Goal: Task Accomplishment & Management: Manage account settings

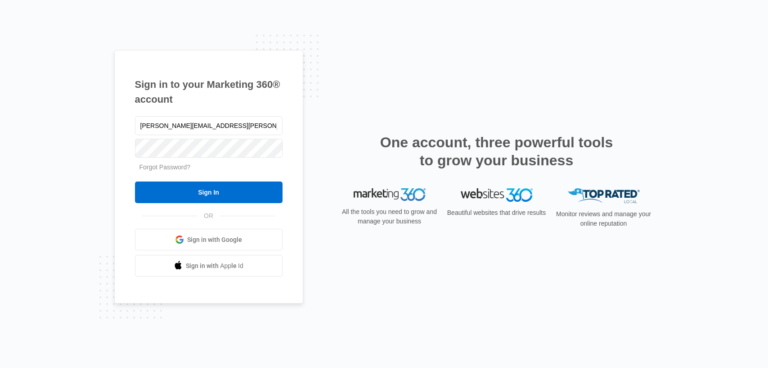
type input "[PERSON_NAME][EMAIL_ADDRESS][PERSON_NAME][DOMAIN_NAME]"
click at [135, 181] on input "Sign In" at bounding box center [209, 192] width 148 height 22
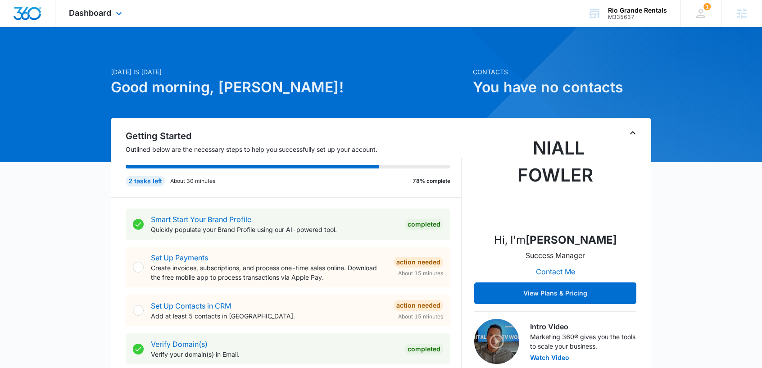
click at [97, 18] on div "Dashboard Apps Reputation Websites Forms CRM Email Social Content Ads Intellige…" at bounding box center [96, 13] width 82 height 27
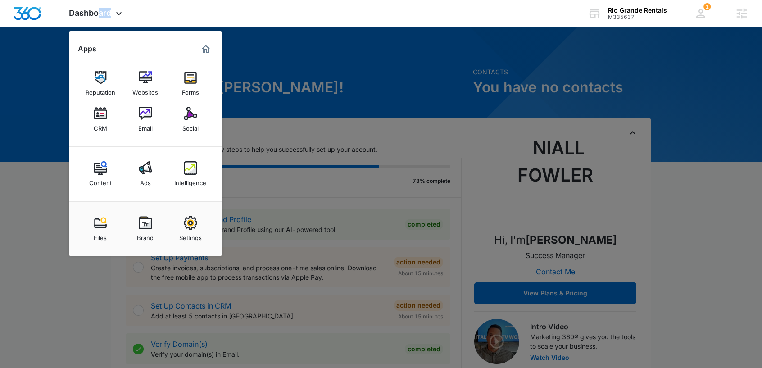
click at [146, 114] on img at bounding box center [146, 114] width 14 height 14
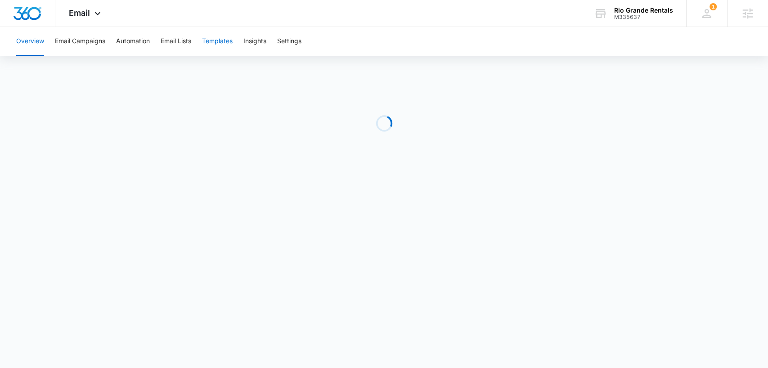
click at [226, 43] on button "Templates" at bounding box center [217, 41] width 31 height 29
click at [125, 41] on button "Automation" at bounding box center [133, 41] width 34 height 29
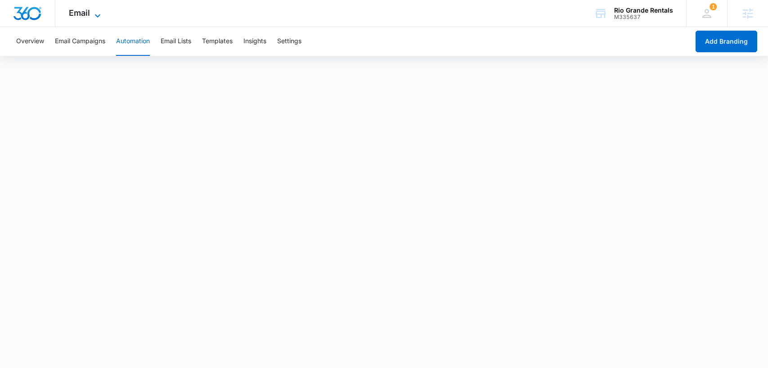
click at [80, 9] on span "Email" at bounding box center [79, 12] width 21 height 9
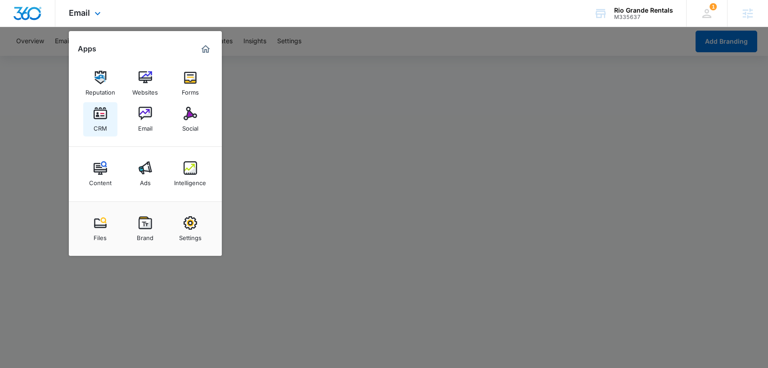
click at [88, 112] on link "CRM" at bounding box center [100, 119] width 34 height 34
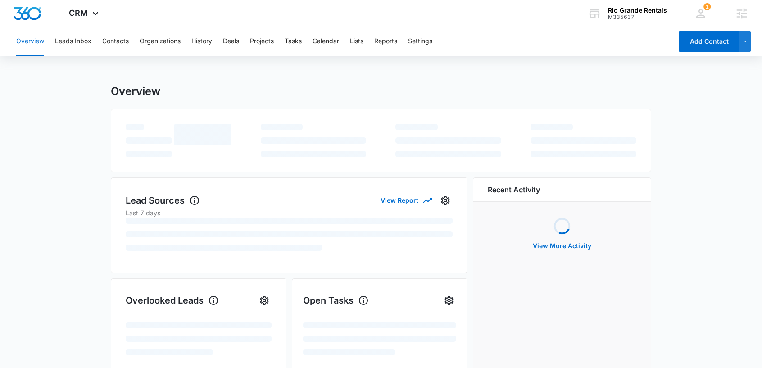
click at [368, 44] on div "Overview Leads Inbox Contacts Organizations History Deals Projects Tasks Calend…" at bounding box center [341, 41] width 661 height 29
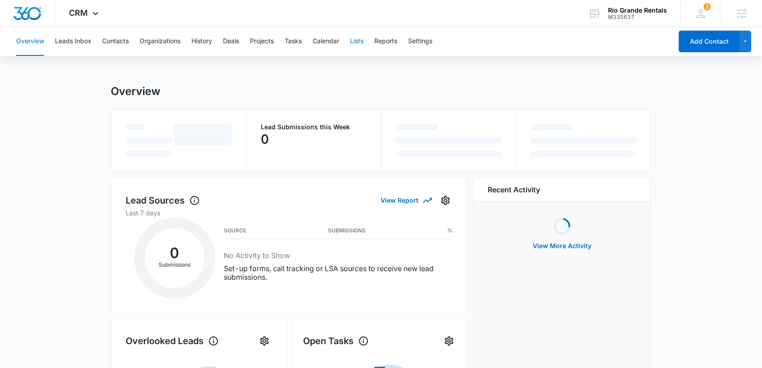
click at [362, 42] on button "Lists" at bounding box center [357, 41] width 14 height 29
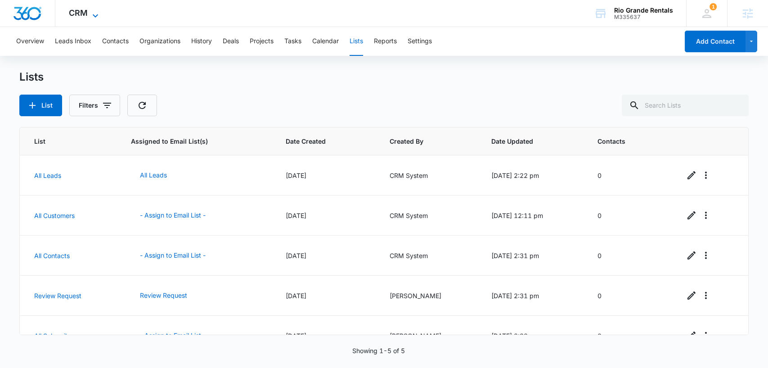
click at [76, 10] on span "CRM" at bounding box center [78, 12] width 19 height 9
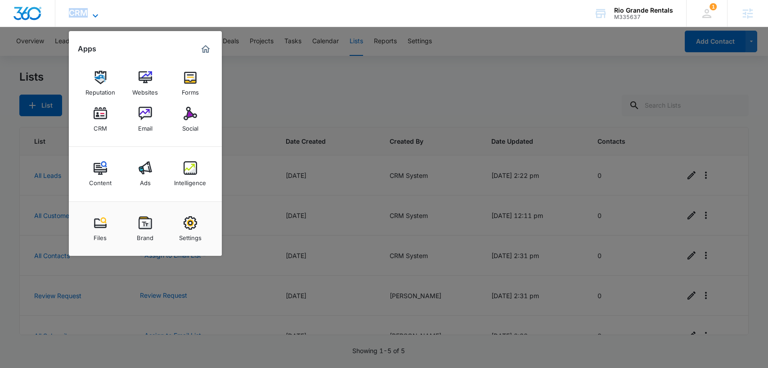
click at [75, 10] on span "CRM" at bounding box center [78, 12] width 19 height 9
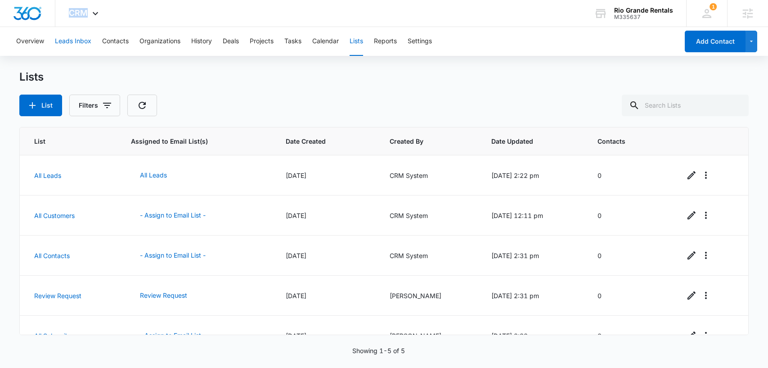
click at [67, 43] on button "Leads Inbox" at bounding box center [73, 41] width 36 height 29
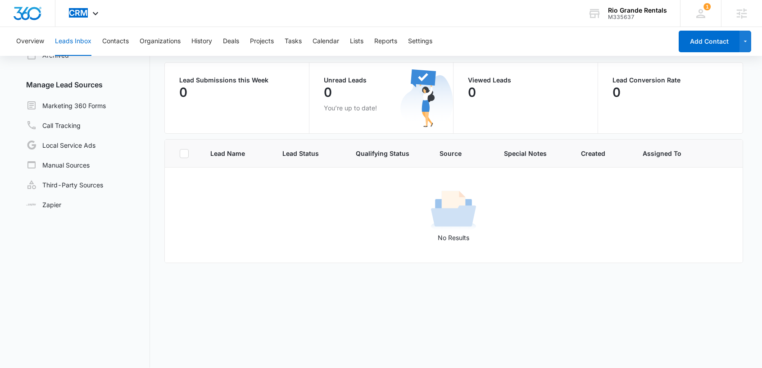
scroll to position [66, 0]
click at [81, 105] on link "Marketing 360 Forms" at bounding box center [66, 104] width 80 height 11
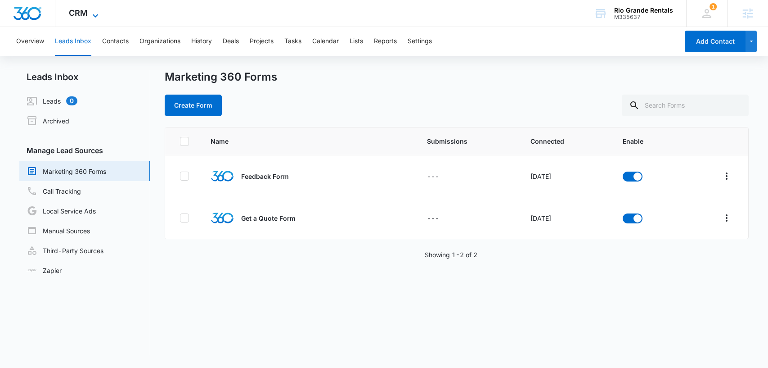
click at [95, 12] on icon at bounding box center [95, 15] width 11 height 11
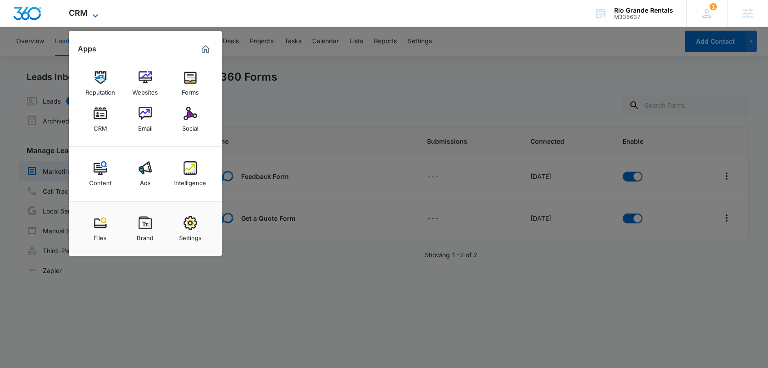
click at [95, 12] on icon at bounding box center [95, 15] width 11 height 11
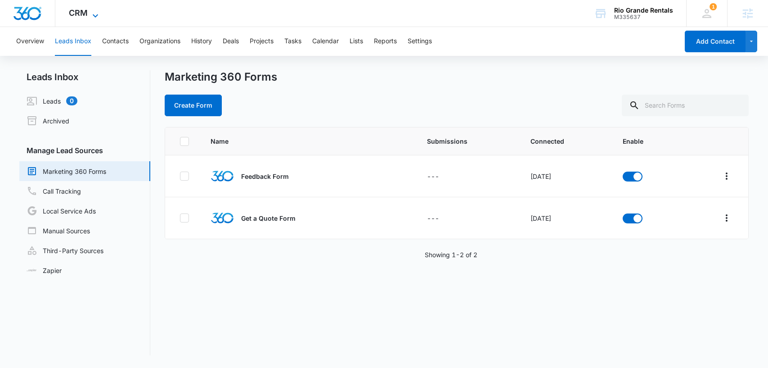
click at [95, 12] on icon at bounding box center [95, 15] width 11 height 11
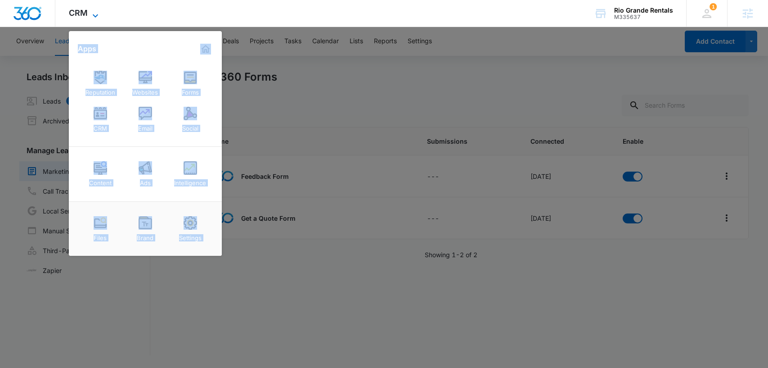
click at [95, 12] on icon at bounding box center [95, 15] width 11 height 11
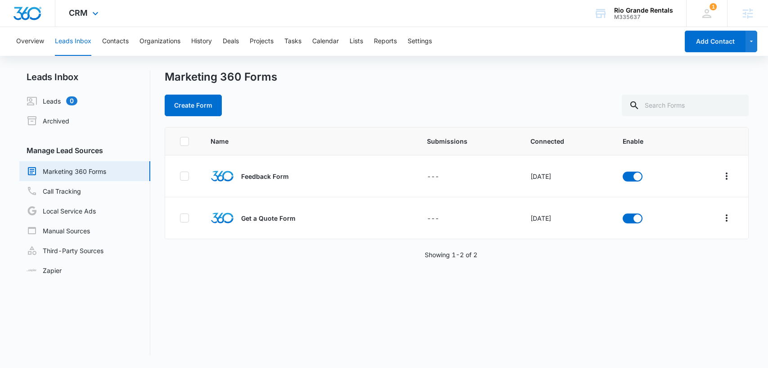
click at [132, 16] on div "CRM Apps Reputation Websites Forms CRM Email Social Content Ads Intelligence Fi…" at bounding box center [384, 13] width 768 height 27
click at [86, 14] on span "CRM" at bounding box center [78, 12] width 19 height 9
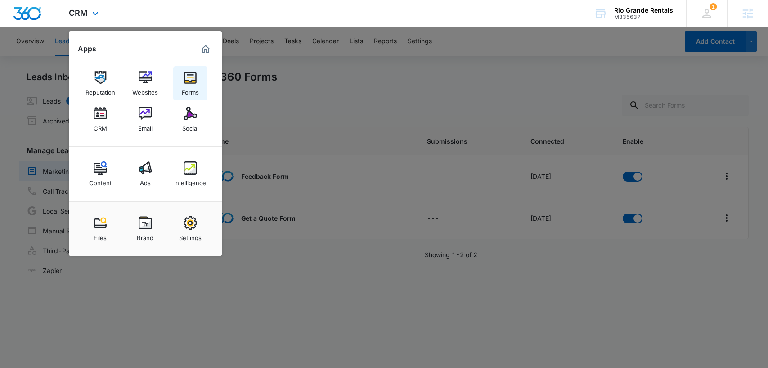
click at [187, 84] on img at bounding box center [191, 78] width 14 height 14
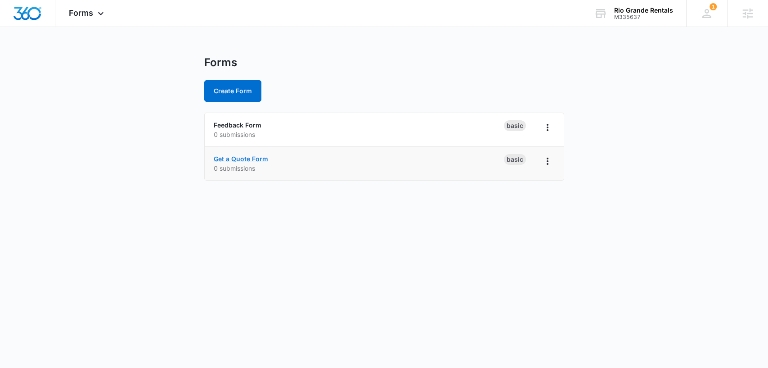
click at [252, 159] on link "Get a Quote Form" at bounding box center [241, 159] width 54 height 8
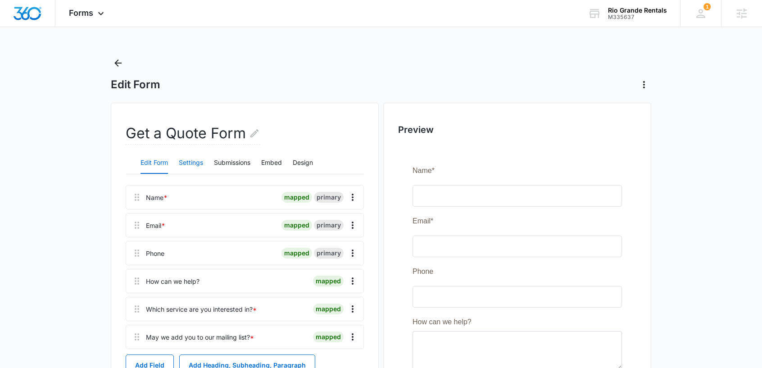
click at [188, 163] on button "Settings" at bounding box center [191, 163] width 24 height 22
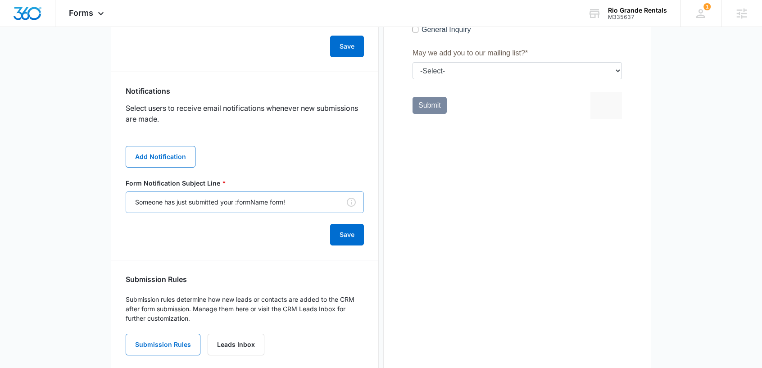
scroll to position [415, 0]
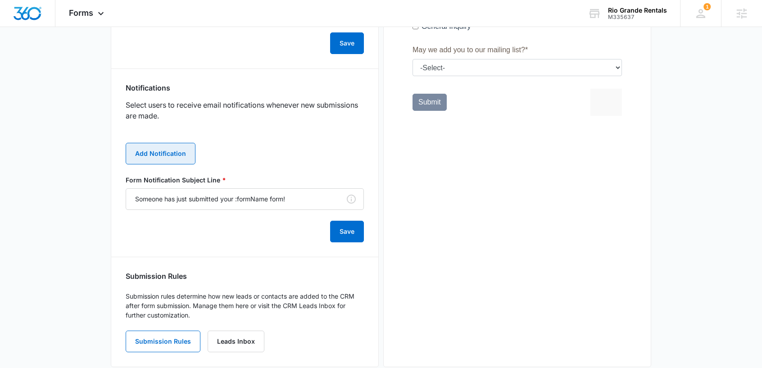
click at [156, 154] on button "Add Notification" at bounding box center [161, 154] width 70 height 22
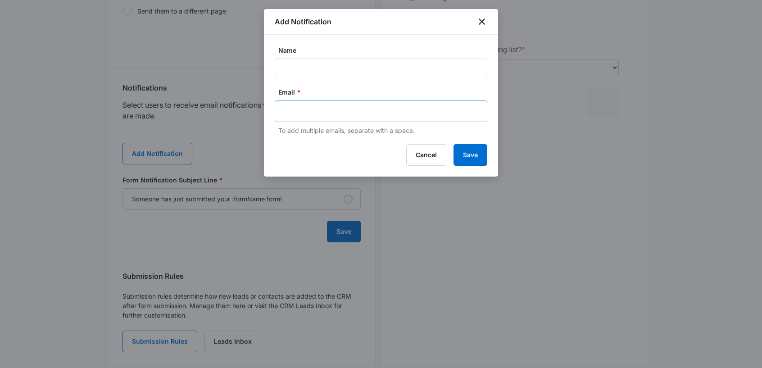
click at [301, 106] on input "text" at bounding box center [381, 111] width 195 height 14
paste input "riogranderentalsltd@gmail.com"
type input "riogranderentalsltd@gmail.com"
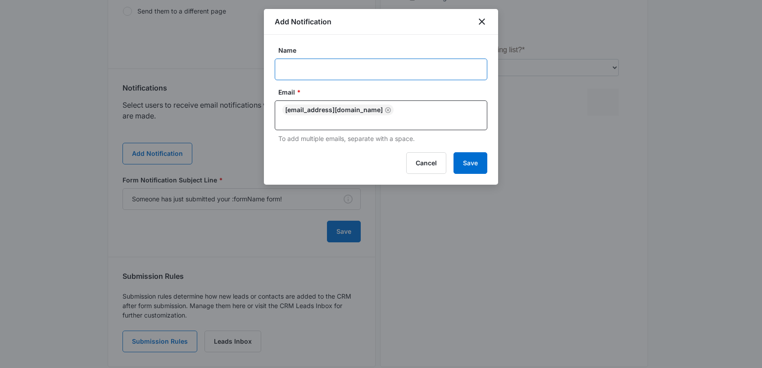
click at [336, 72] on input "Name" at bounding box center [381, 70] width 212 height 22
type input "Admin"
click at [476, 156] on button "Save" at bounding box center [470, 163] width 34 height 22
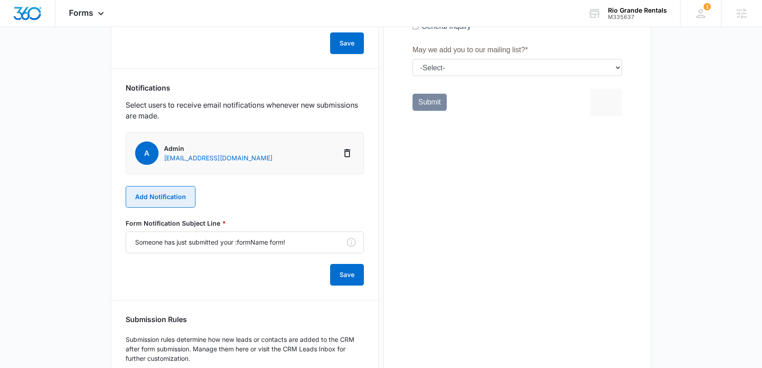
click at [166, 199] on button "Add Notification" at bounding box center [161, 197] width 70 height 22
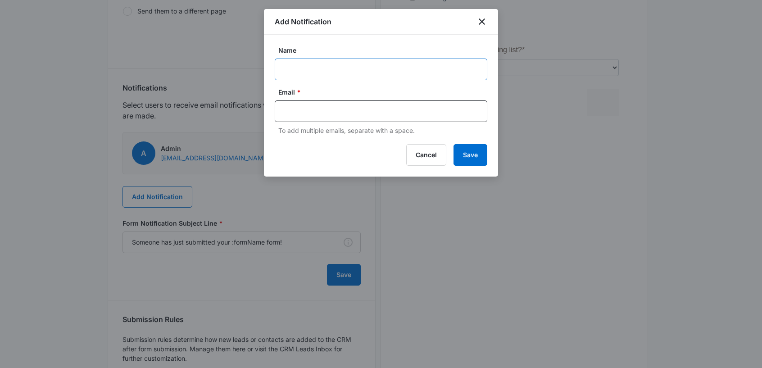
click at [293, 71] on input "Name" at bounding box center [381, 70] width 212 height 22
paste input "M335637- Rio Grande Rentals"
type input "M335637- Rio Grande Rentals"
click at [382, 113] on input "text" at bounding box center [381, 111] width 195 height 14
paste input "niall.fowler@madwire.com"
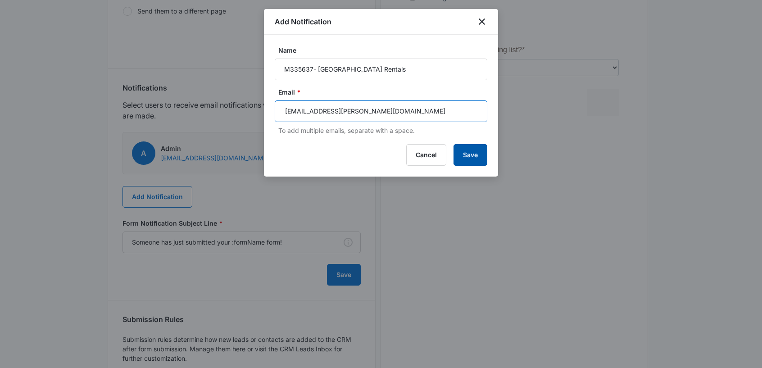
type input "niall.fowler@madwire.com"
drag, startPoint x: 478, startPoint y: 161, endPoint x: 491, endPoint y: 165, distance: 12.7
click at [479, 161] on button "Save" at bounding box center [470, 155] width 34 height 22
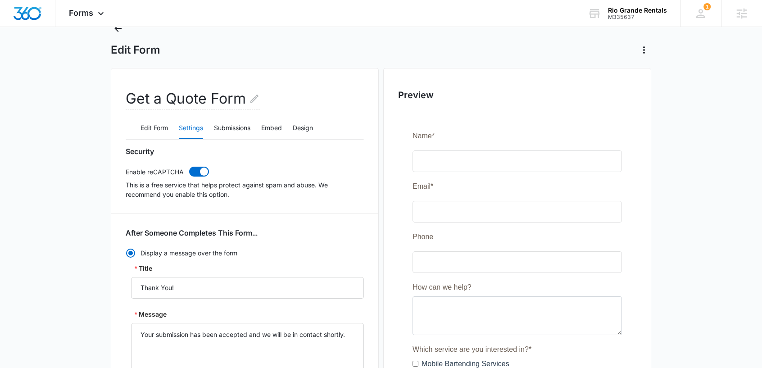
scroll to position [0, 0]
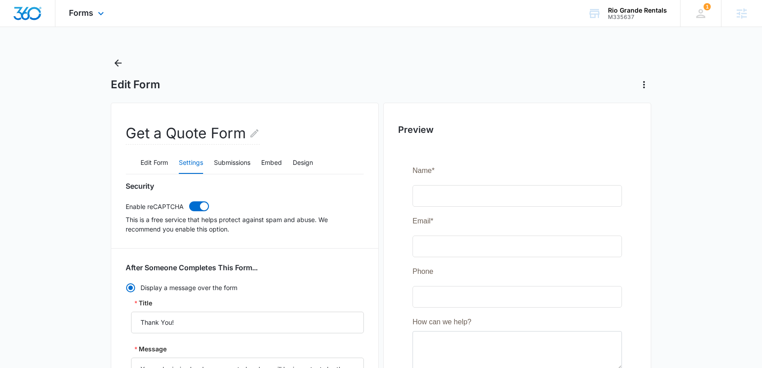
click at [31, 14] on img "Dashboard" at bounding box center [27, 14] width 29 height 14
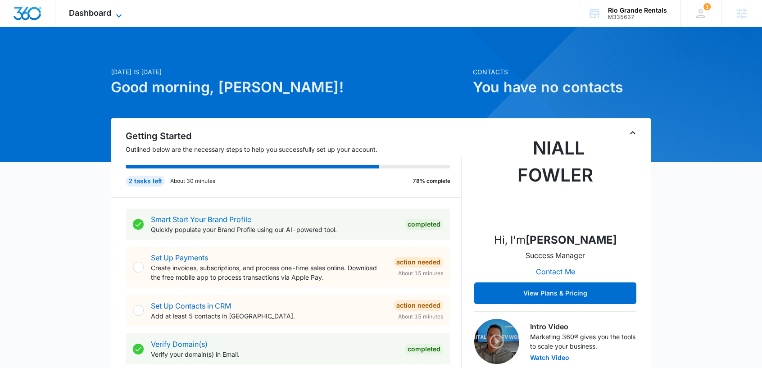
click at [94, 13] on span "Dashboard" at bounding box center [90, 12] width 42 height 9
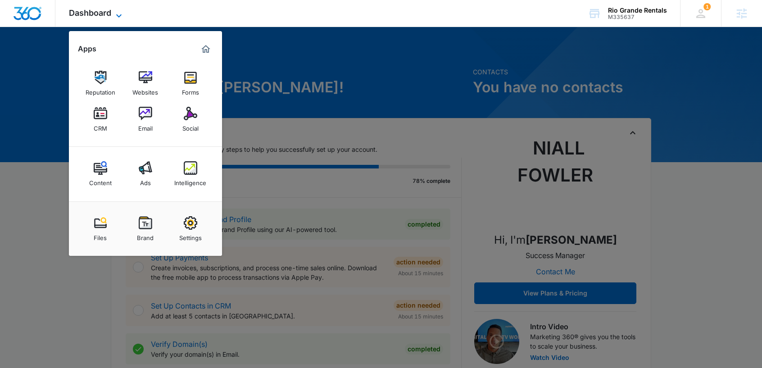
click at [94, 13] on span "Dashboard" at bounding box center [90, 12] width 42 height 9
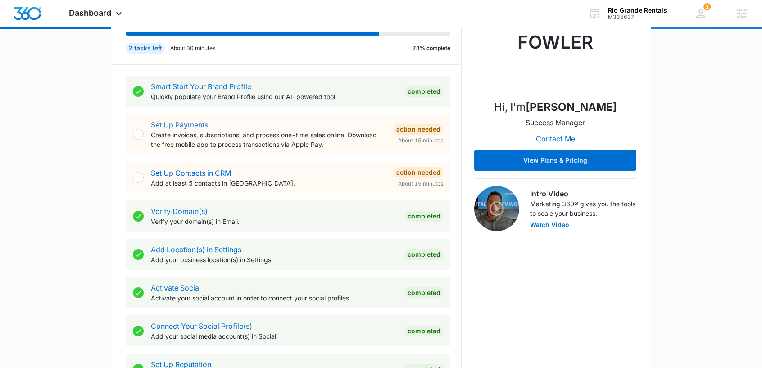
scroll to position [32, 0]
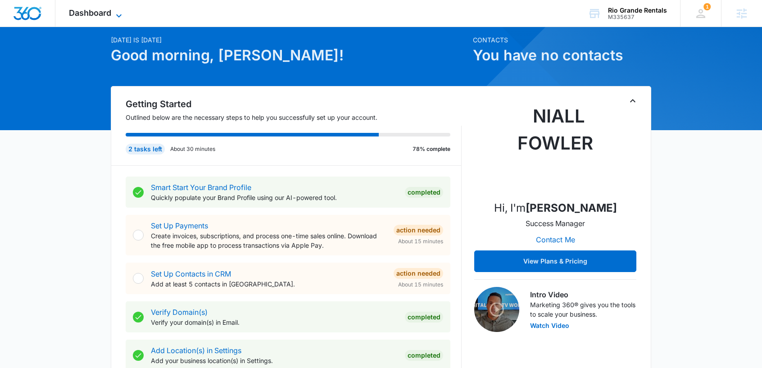
click at [98, 13] on span "Dashboard" at bounding box center [90, 12] width 42 height 9
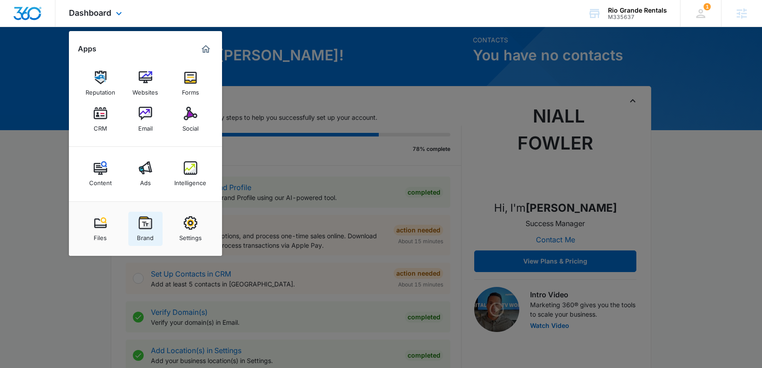
click at [144, 223] on img at bounding box center [146, 223] width 14 height 14
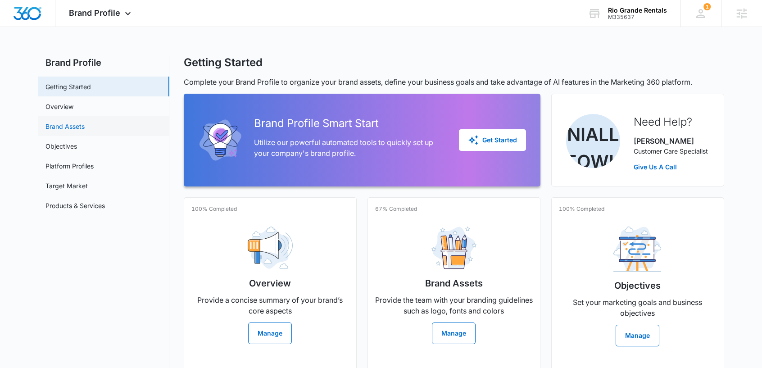
click at [85, 124] on link "Brand Assets" at bounding box center [64, 126] width 39 height 9
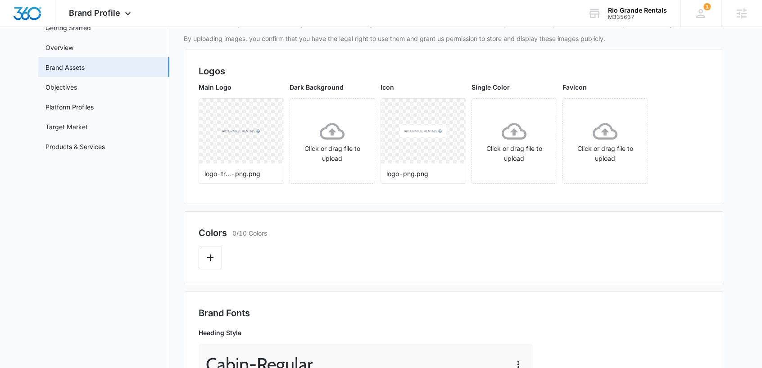
scroll to position [57, 0]
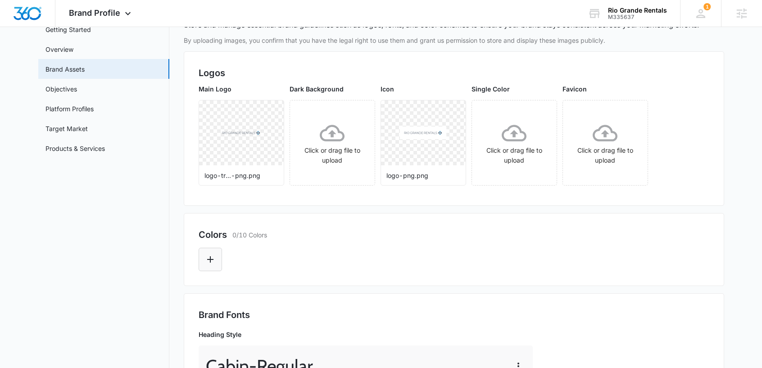
click at [206, 260] on icon "Edit Color" at bounding box center [210, 259] width 11 height 11
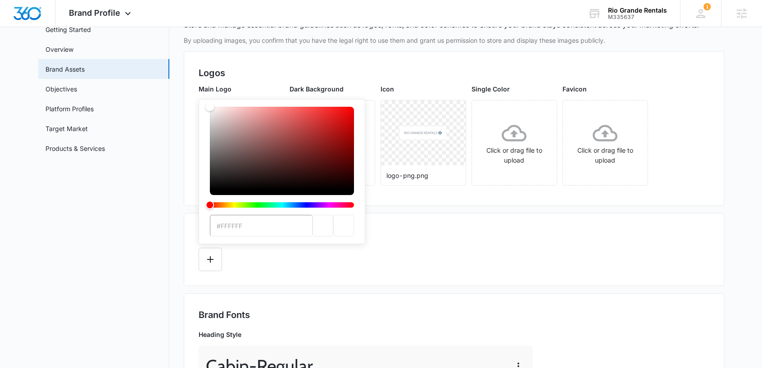
type input "#79889E"
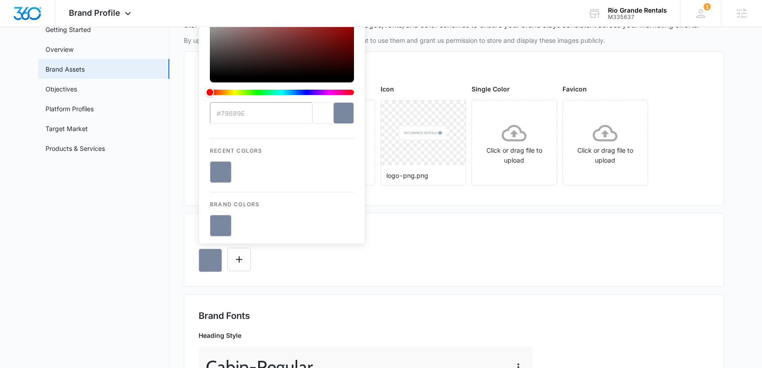
click at [343, 262] on div "#79889E Recent Colors Brand Colors" at bounding box center [454, 256] width 510 height 31
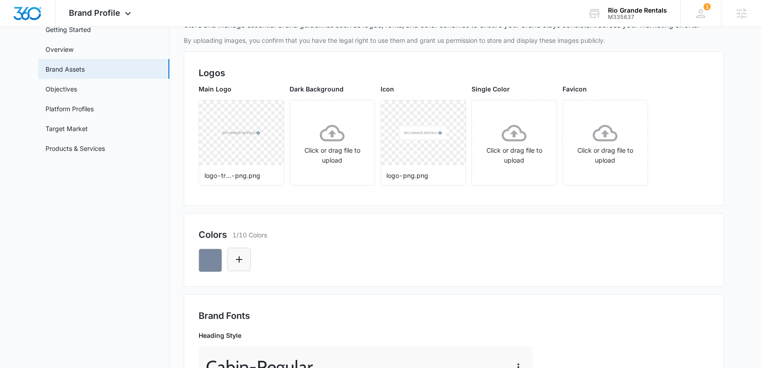
click at [244, 259] on icon "Edit Color" at bounding box center [239, 259] width 11 height 11
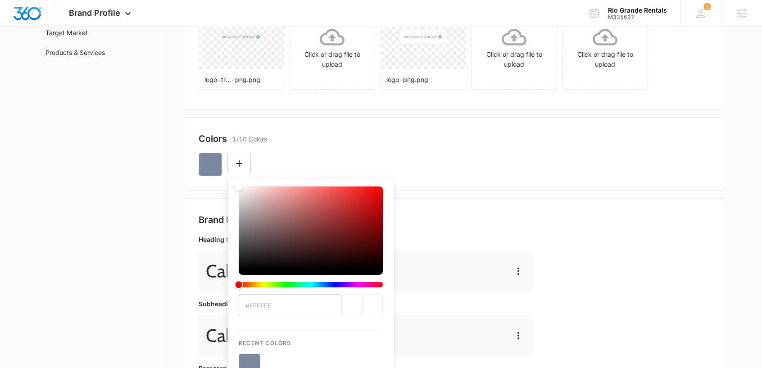
scroll to position [228, 0]
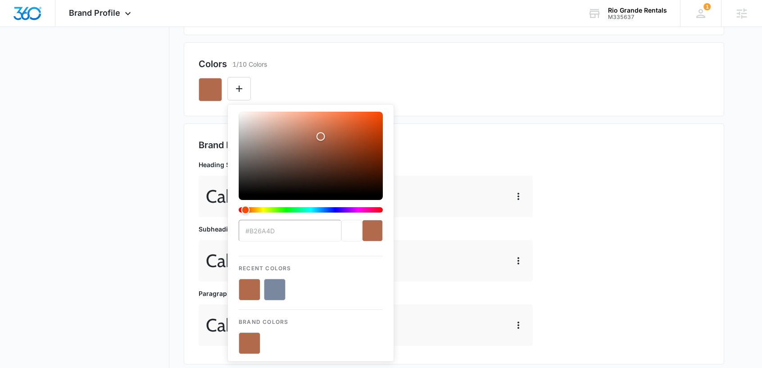
click at [276, 285] on button "color-picker-container" at bounding box center [275, 290] width 22 height 22
type input "#79889E"
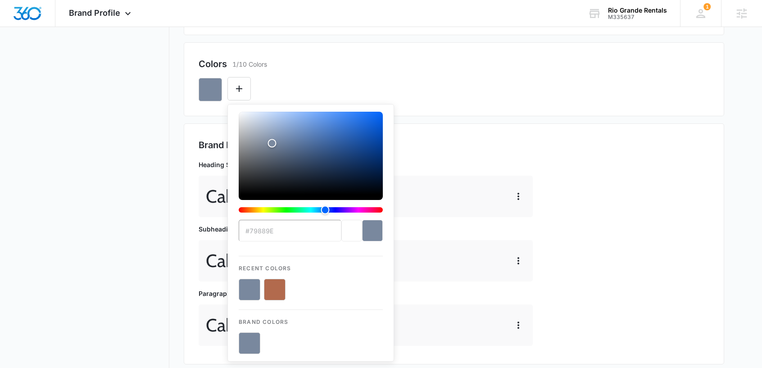
click at [356, 88] on div "#79889E Recent Colors Brand Colors" at bounding box center [454, 86] width 510 height 31
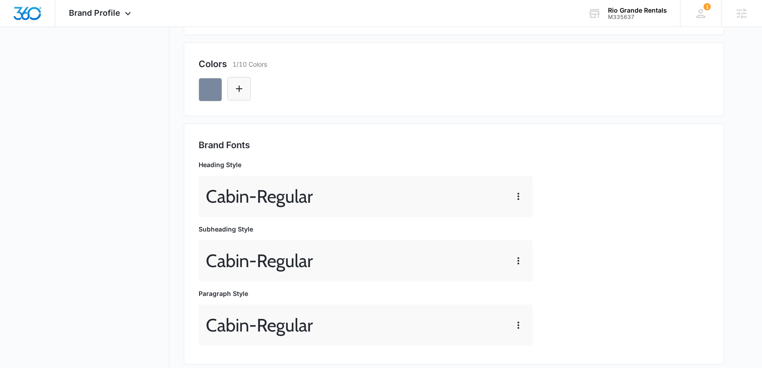
click at [248, 98] on button "Edit Color" at bounding box center [238, 88] width 23 height 23
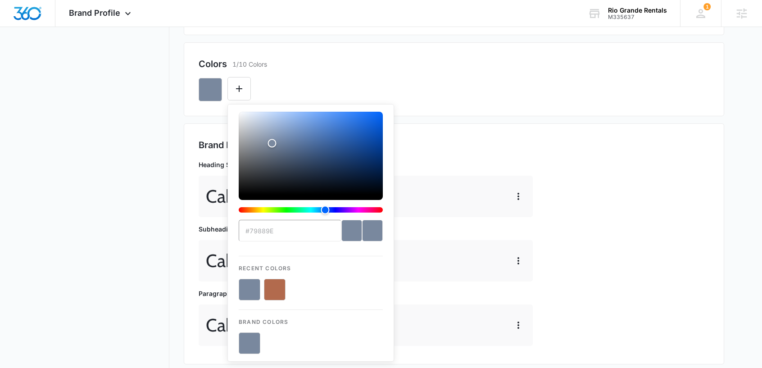
click at [269, 284] on button "color-picker-container" at bounding box center [275, 290] width 22 height 22
type input "#FFFFFF"
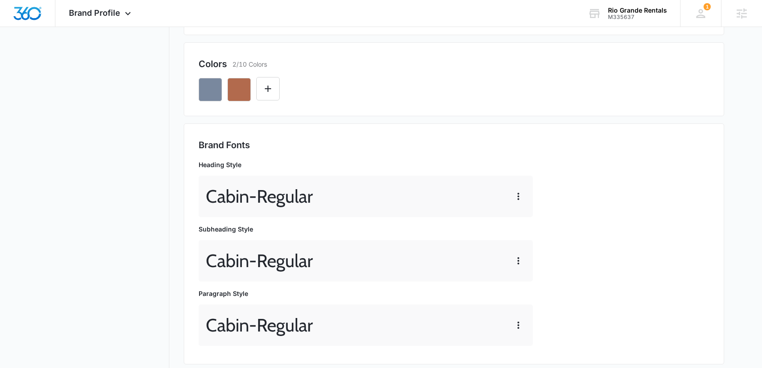
click at [410, 69] on div "Colors 2/10 Colors" at bounding box center [454, 64] width 510 height 14
click at [266, 91] on icon "Edit Color" at bounding box center [267, 88] width 11 height 11
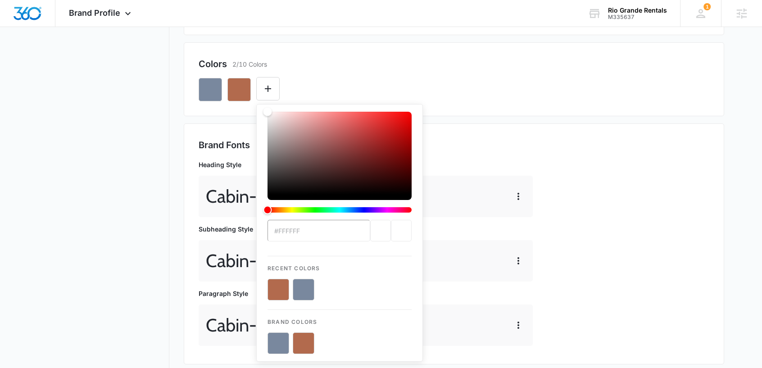
click at [297, 238] on input "#FFFFFF" at bounding box center [318, 231] width 103 height 22
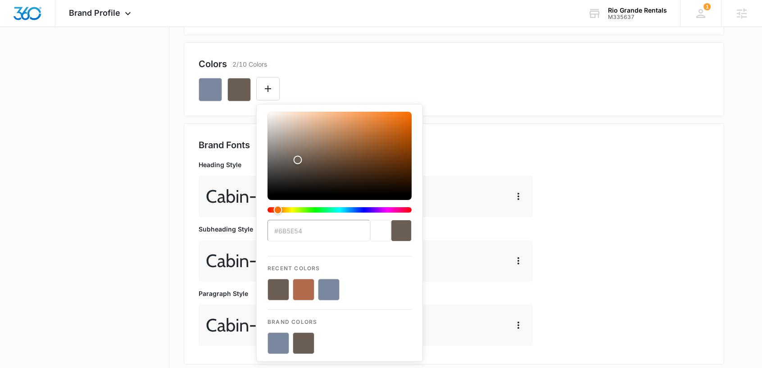
click at [302, 293] on button "color-picker-container" at bounding box center [304, 290] width 22 height 22
type input "#B26A4D"
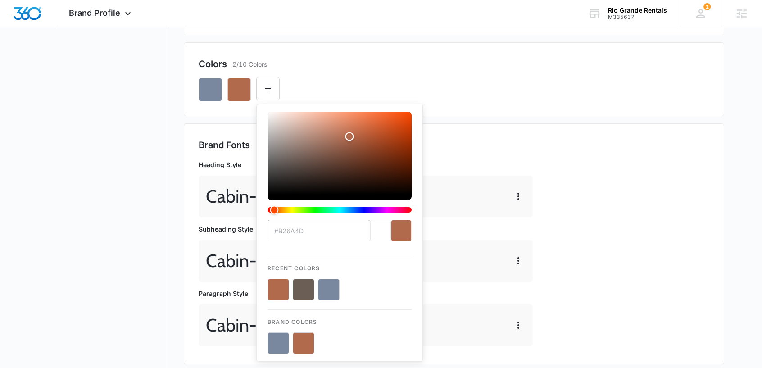
click at [321, 64] on div "Colors 2/10 Colors" at bounding box center [454, 64] width 510 height 14
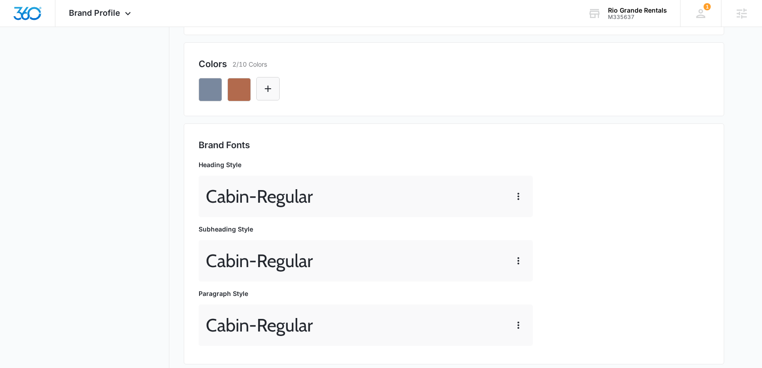
click at [265, 97] on button "Edit Color" at bounding box center [267, 88] width 23 height 23
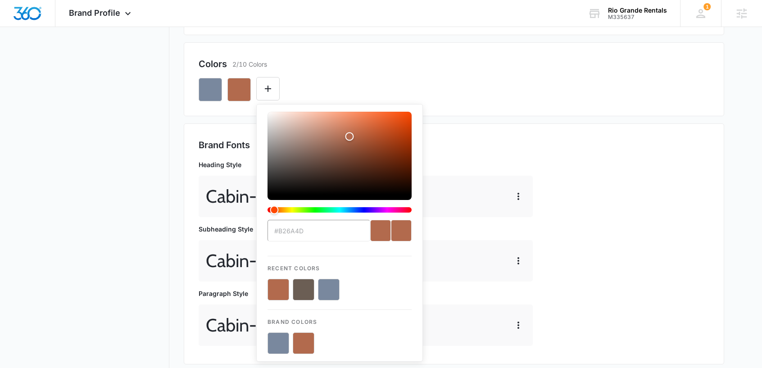
click at [300, 285] on button "color-picker-container" at bounding box center [304, 290] width 22 height 22
type input "#FFFFFF"
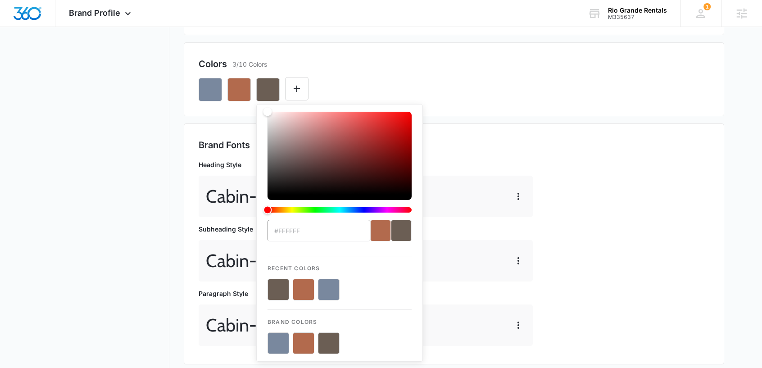
click at [397, 75] on div "#FFFFFF Recent Colors Brand Colors" at bounding box center [454, 86] width 510 height 31
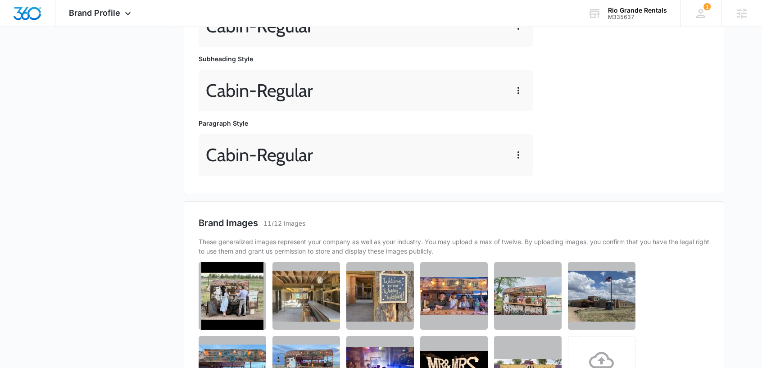
scroll to position [557, 0]
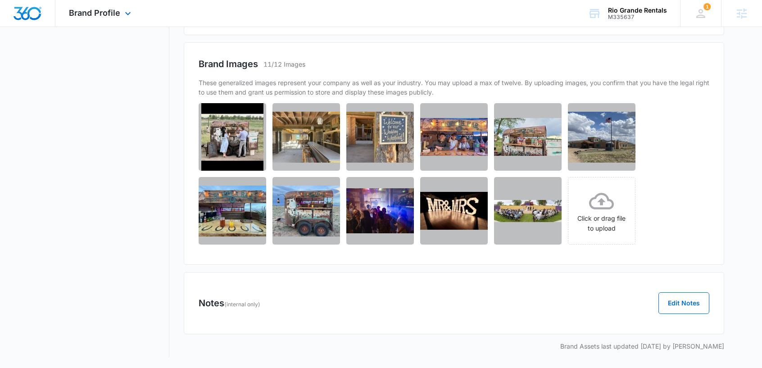
click at [27, 14] on img "Dashboard" at bounding box center [27, 14] width 29 height 14
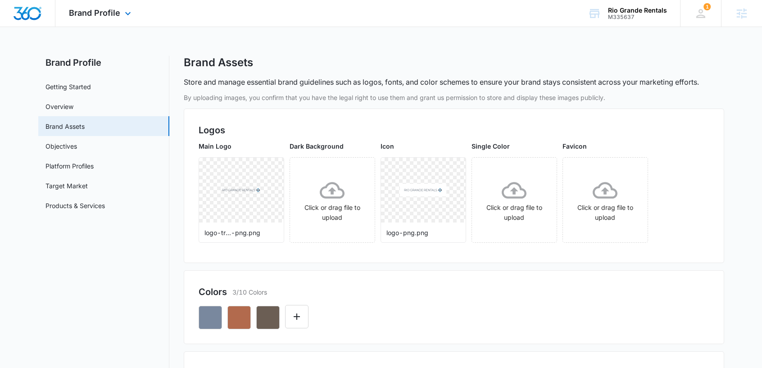
click at [27, 14] on img "Dashboard" at bounding box center [27, 14] width 29 height 14
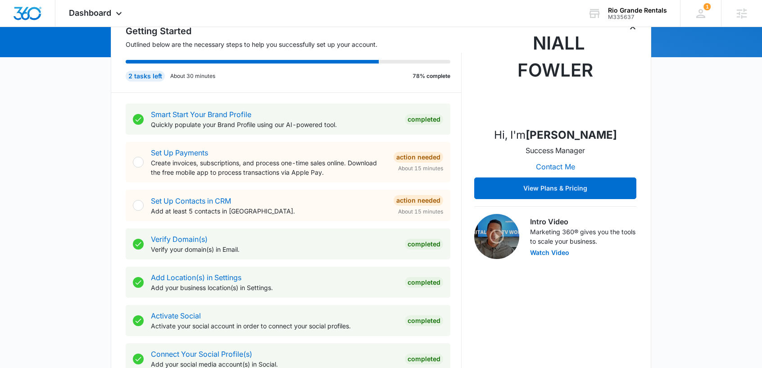
scroll to position [360, 0]
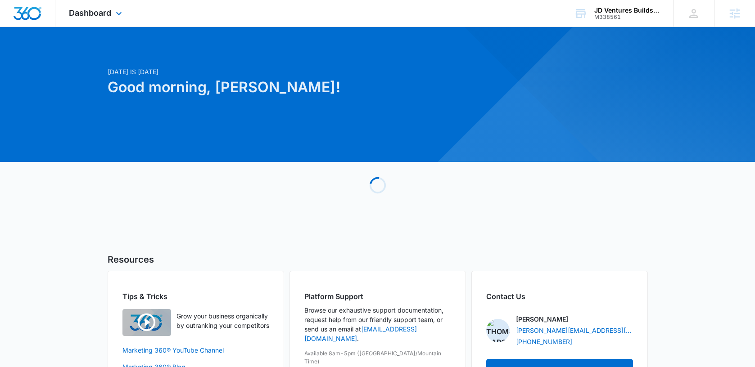
click at [112, 12] on div "Dashboard Apps Reputation Websites Forms CRM Email Social Content Ads Intellige…" at bounding box center [96, 13] width 82 height 27
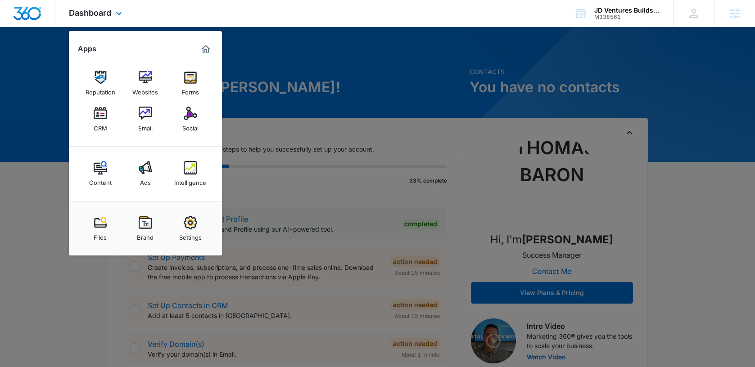
click at [201, 11] on div "Dashboard Apps Reputation Websites Forms CRM Email Social Content Ads Intellige…" at bounding box center [377, 13] width 755 height 27
click at [111, 10] on div "Dashboard Apps Reputation Websites Forms CRM Email Social Content Ads Intellige…" at bounding box center [96, 13] width 82 height 27
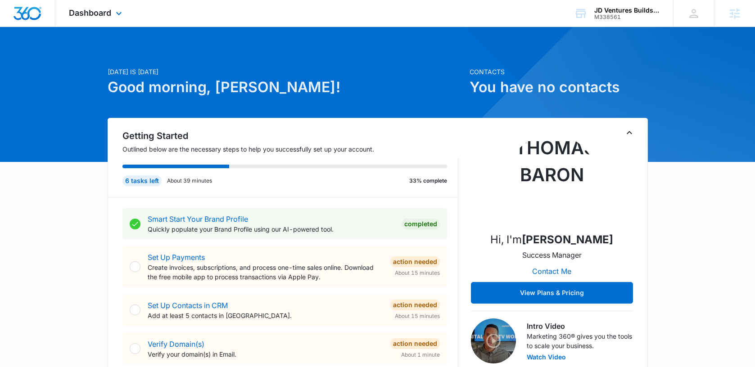
click at [111, 10] on div "Dashboard Apps Reputation Websites Forms CRM Email Social Content Ads Intellige…" at bounding box center [96, 13] width 82 height 27
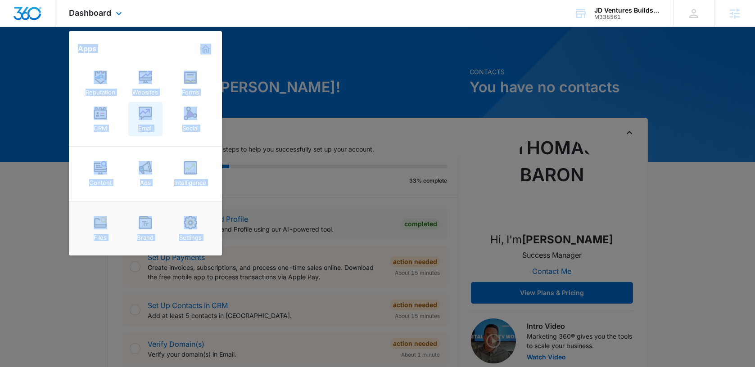
click at [141, 119] on img at bounding box center [146, 114] width 14 height 14
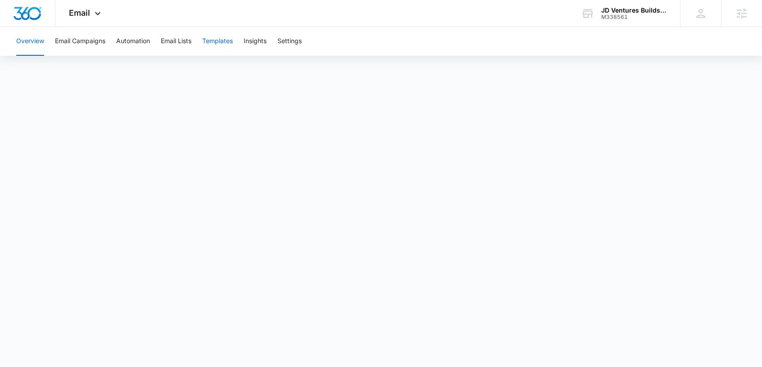
click at [221, 40] on button "Templates" at bounding box center [217, 41] width 31 height 29
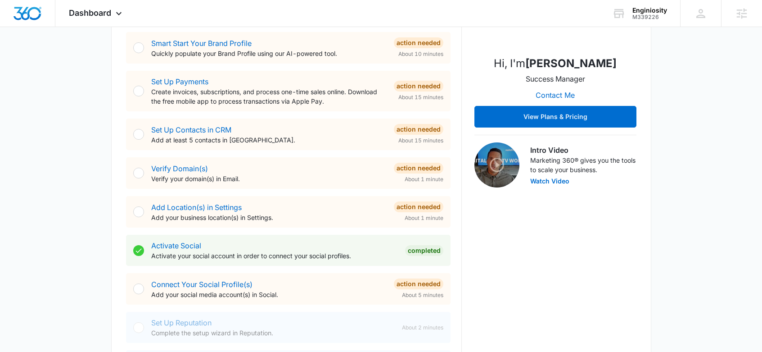
scroll to position [134, 0]
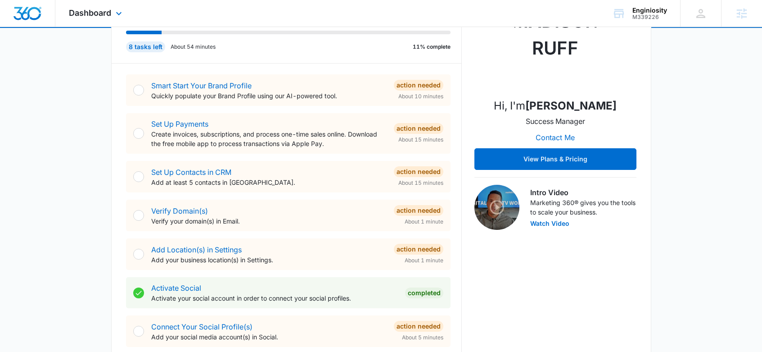
click at [112, 10] on div "Dashboard Apps Reputation Websites Forms CRM Email Social Shop Content Ads Inte…" at bounding box center [96, 13] width 82 height 27
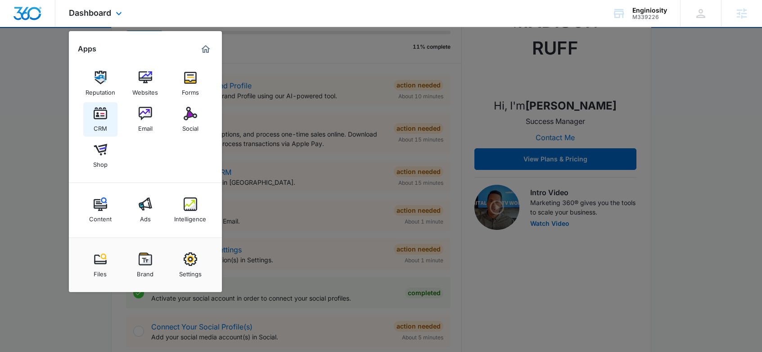
click at [102, 114] on img at bounding box center [101, 114] width 14 height 14
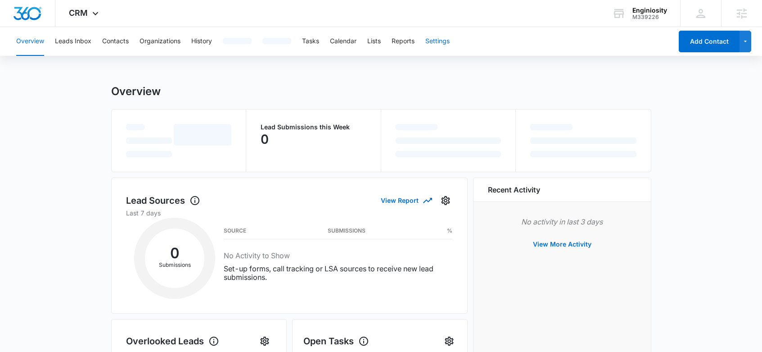
click at [438, 41] on button "Settings" at bounding box center [437, 41] width 24 height 29
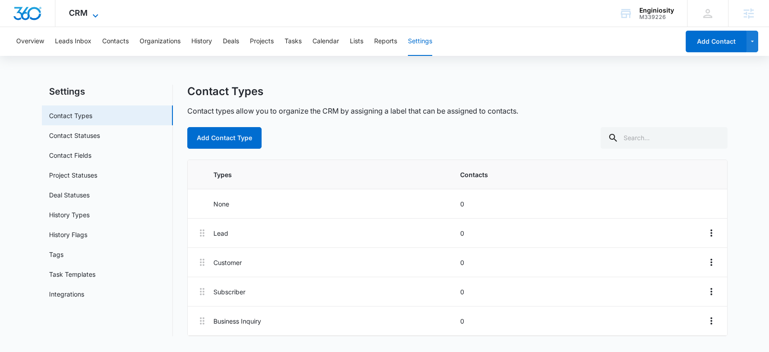
click at [90, 12] on icon at bounding box center [95, 15] width 11 height 11
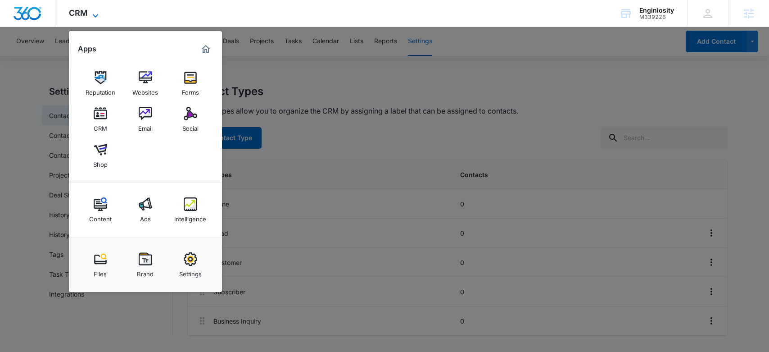
click at [90, 12] on icon at bounding box center [95, 15] width 11 height 11
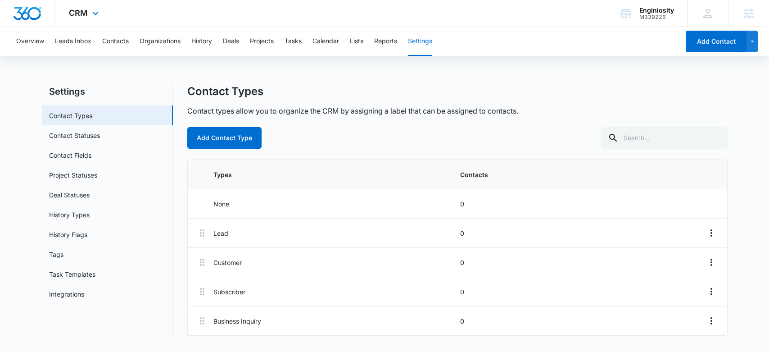
click at [26, 16] on img "Dashboard" at bounding box center [27, 14] width 29 height 14
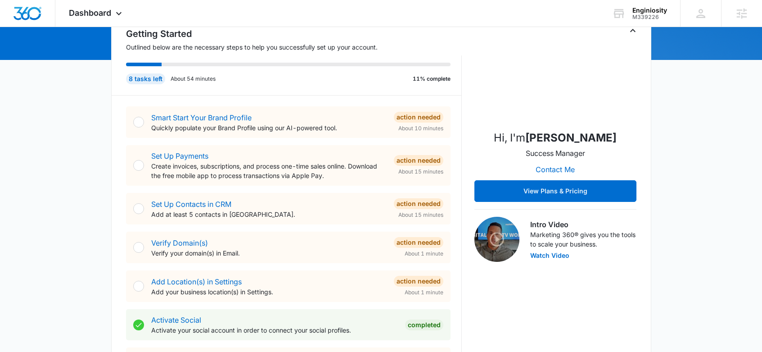
scroll to position [25, 0]
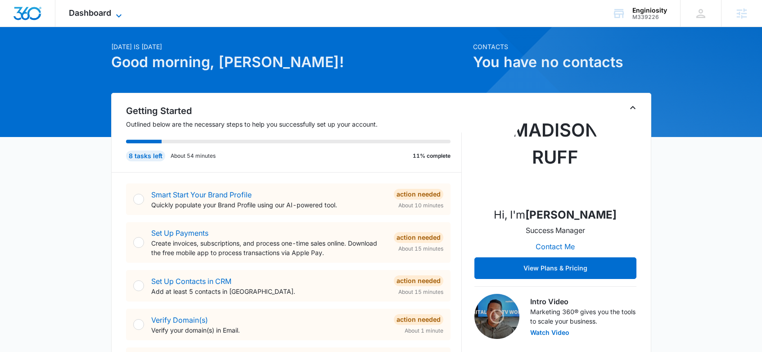
click at [101, 15] on span "Dashboard" at bounding box center [90, 12] width 42 height 9
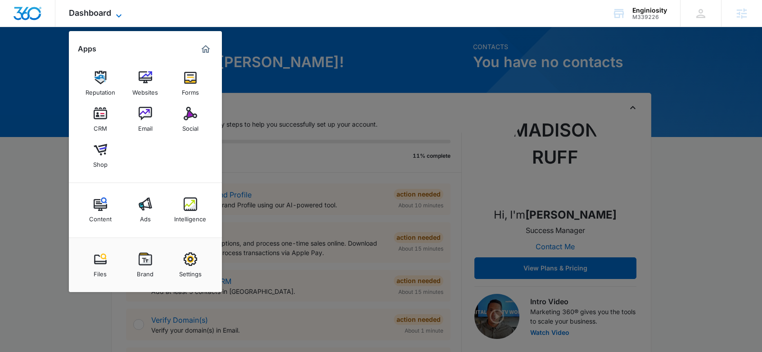
click at [120, 12] on icon at bounding box center [118, 15] width 11 height 11
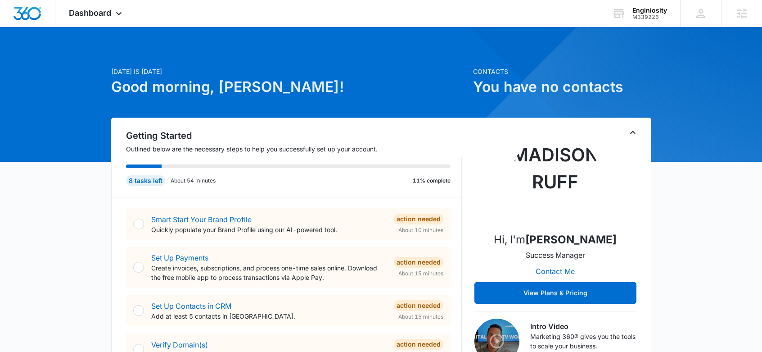
scroll to position [0, 0]
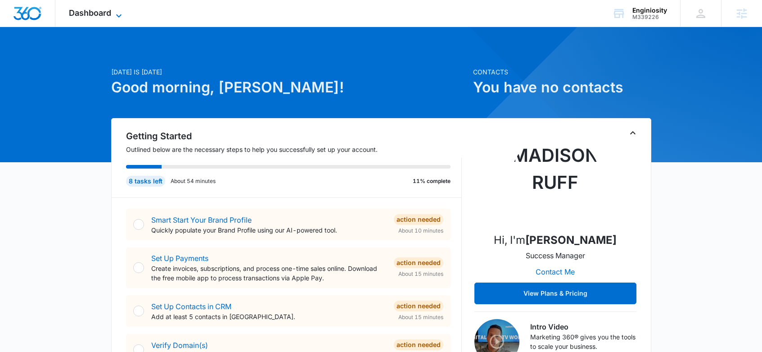
click at [101, 15] on span "Dashboard" at bounding box center [90, 12] width 42 height 9
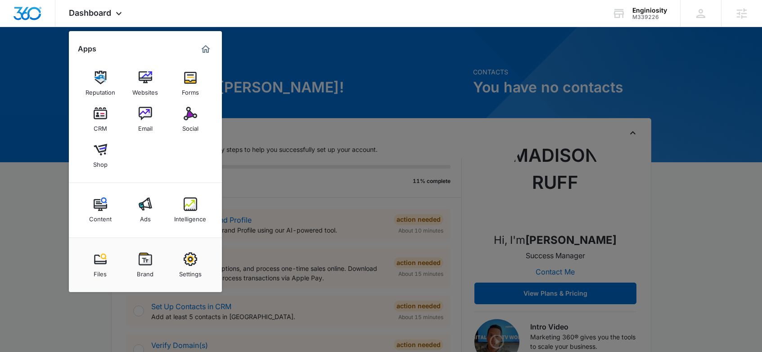
drag, startPoint x: 336, startPoint y: 58, endPoint x: 343, endPoint y: 65, distance: 9.9
click at [336, 59] on div at bounding box center [381, 176] width 762 height 352
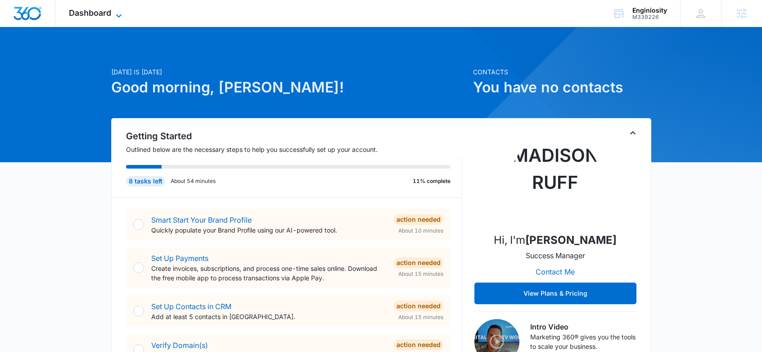
click at [108, 16] on span "Dashboard" at bounding box center [90, 12] width 42 height 9
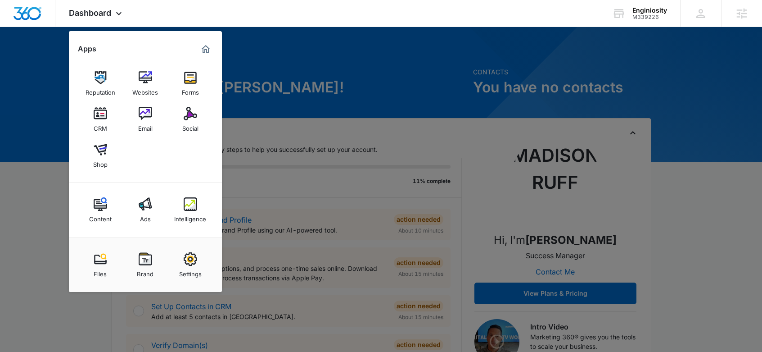
drag, startPoint x: 319, startPoint y: 80, endPoint x: 325, endPoint y: 77, distance: 5.9
click at [320, 80] on div at bounding box center [381, 176] width 762 height 352
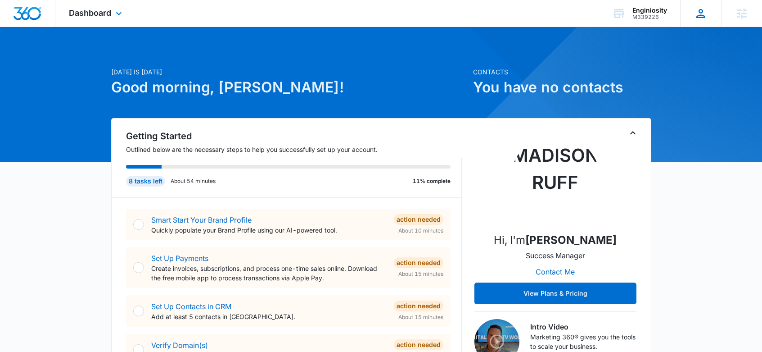
click at [714, 14] on div "KB [PERSON_NAME] [PERSON_NAME][EMAIL_ADDRESS][PERSON_NAME][DOMAIN_NAME] My Prof…" at bounding box center [700, 13] width 41 height 27
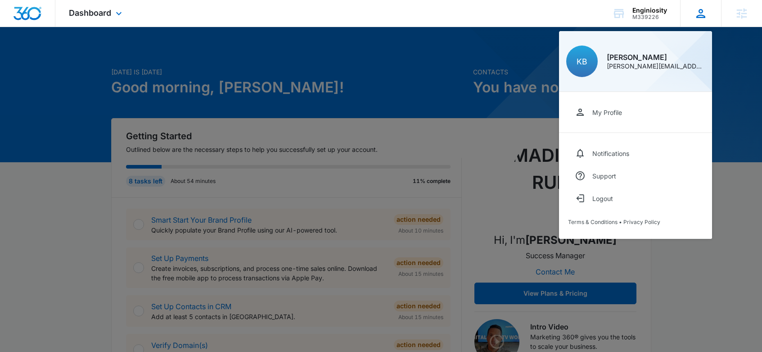
click at [704, 17] on icon at bounding box center [700, 13] width 9 height 9
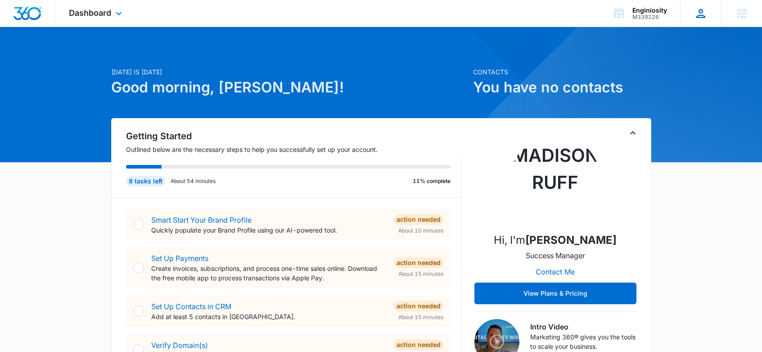
click at [704, 16] on icon at bounding box center [700, 13] width 9 height 9
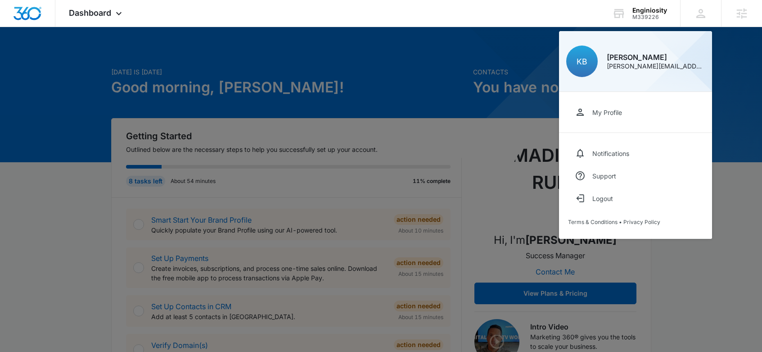
click at [451, 66] on div at bounding box center [381, 176] width 762 height 352
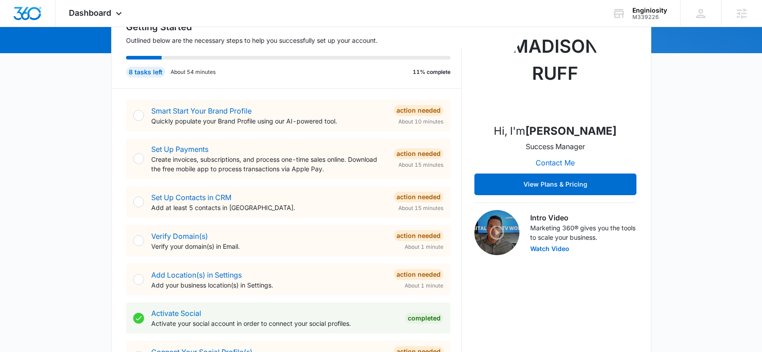
scroll to position [82, 0]
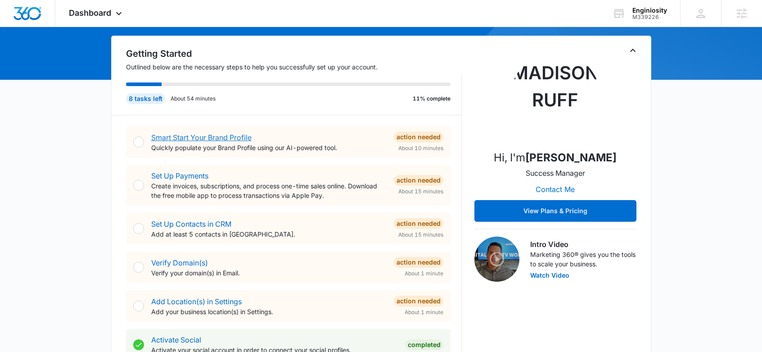
click at [212, 136] on link "Smart Start Your Brand Profile" at bounding box center [201, 137] width 100 height 9
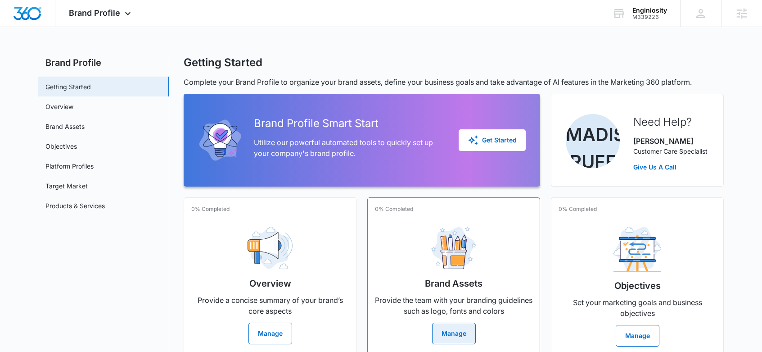
click at [442, 329] on button "Manage" at bounding box center [454, 333] width 44 height 22
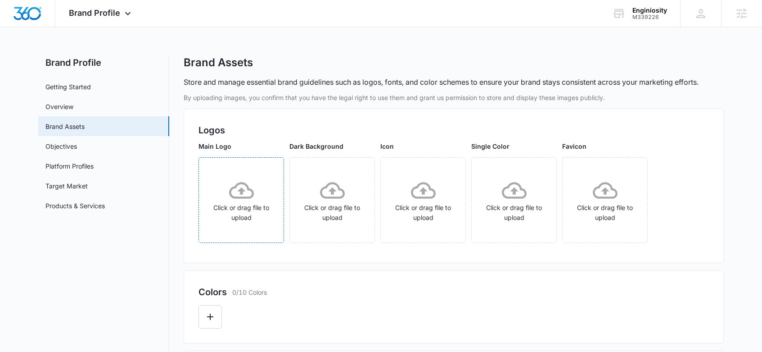
click at [236, 194] on icon at bounding box center [241, 190] width 25 height 25
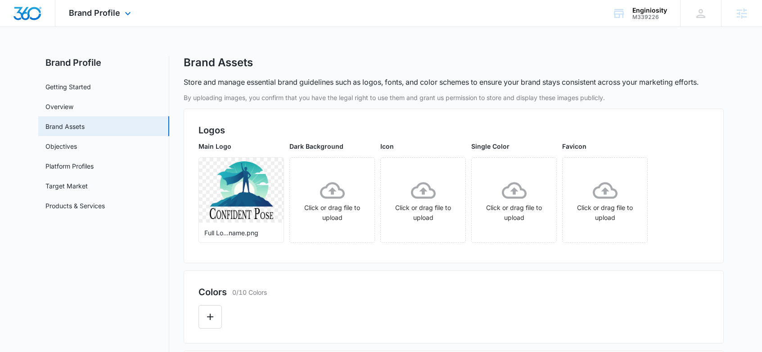
click at [37, 15] on img "Dashboard" at bounding box center [27, 14] width 29 height 14
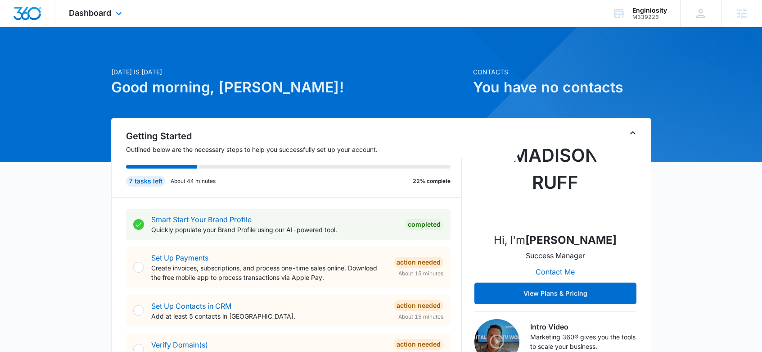
click at [113, 16] on div "Dashboard Apps Reputation Websites Forms CRM Email Social Shop Content Ads Inte…" at bounding box center [96, 13] width 82 height 27
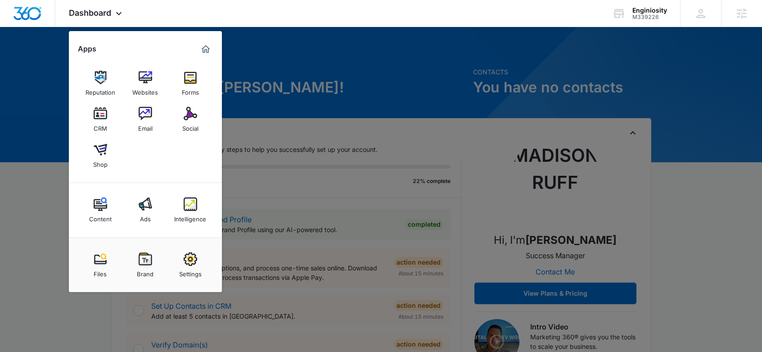
click at [385, 76] on div at bounding box center [381, 176] width 762 height 352
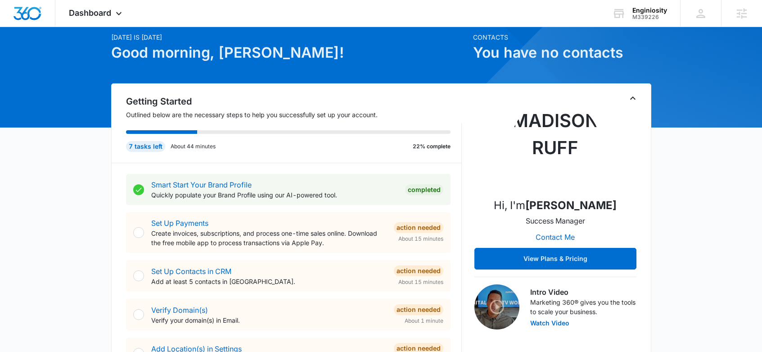
scroll to position [29, 0]
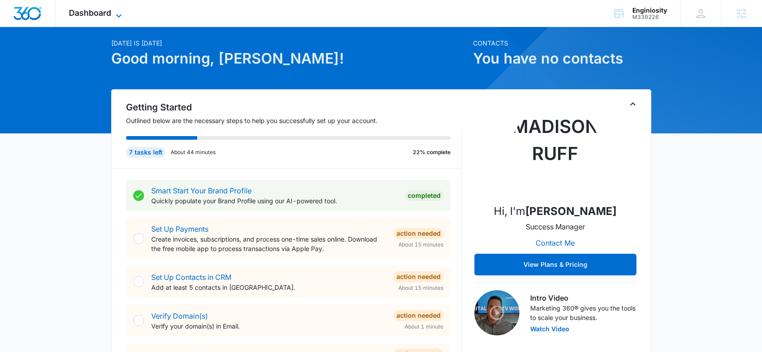
click at [98, 14] on span "Dashboard" at bounding box center [90, 12] width 42 height 9
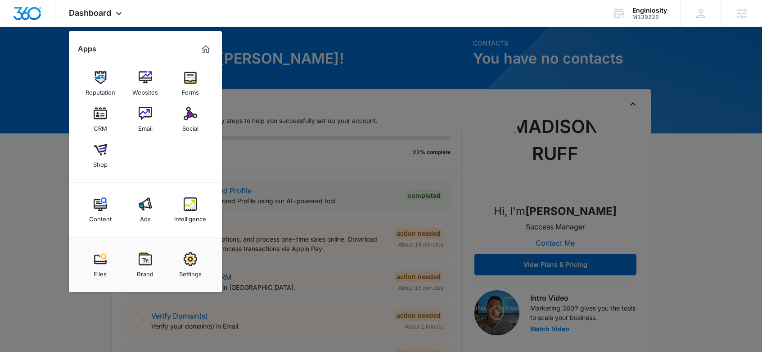
click at [284, 169] on div at bounding box center [381, 176] width 762 height 352
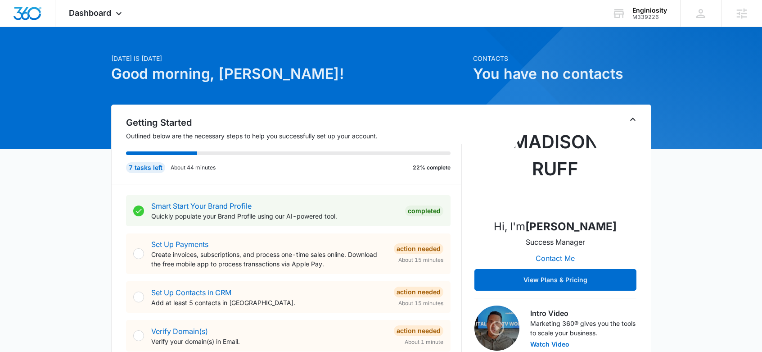
scroll to position [0, 0]
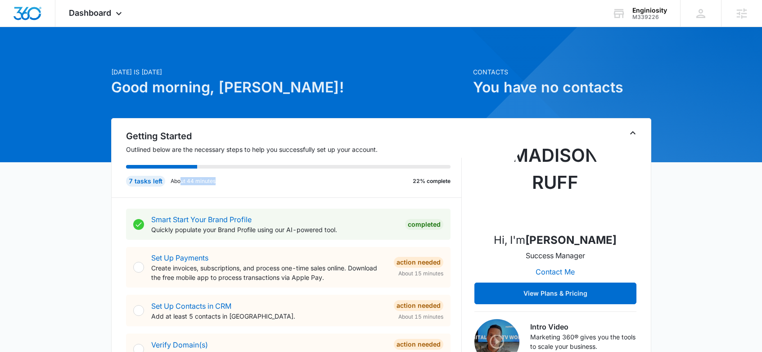
drag, startPoint x: 200, startPoint y: 183, endPoint x: 181, endPoint y: 183, distance: 19.4
click at [181, 183] on div "7 tasks left About 44 minutes 22% complete" at bounding box center [288, 181] width 325 height 11
click at [243, 182] on div "7 tasks left About 44 minutes 22% complete" at bounding box center [288, 181] width 325 height 11
click at [239, 182] on div "7 tasks left About 44 minutes 22% complete" at bounding box center [288, 181] width 325 height 11
click at [100, 20] on div "Dashboard Apps Reputation Websites Forms CRM Email Social Shop Content Ads Inte…" at bounding box center [96, 13] width 82 height 27
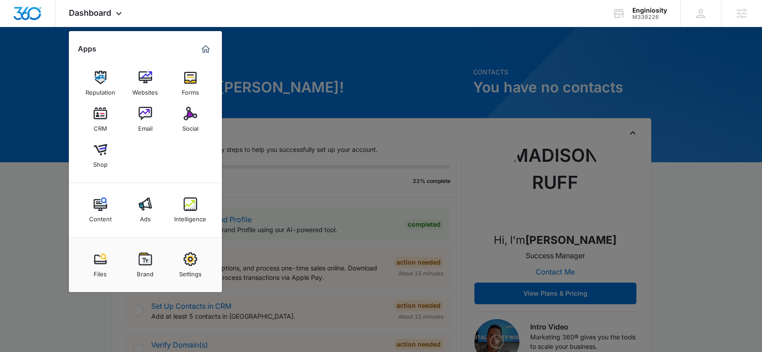
drag, startPoint x: 396, startPoint y: 99, endPoint x: 353, endPoint y: 108, distance: 43.3
click at [396, 99] on div at bounding box center [381, 176] width 762 height 352
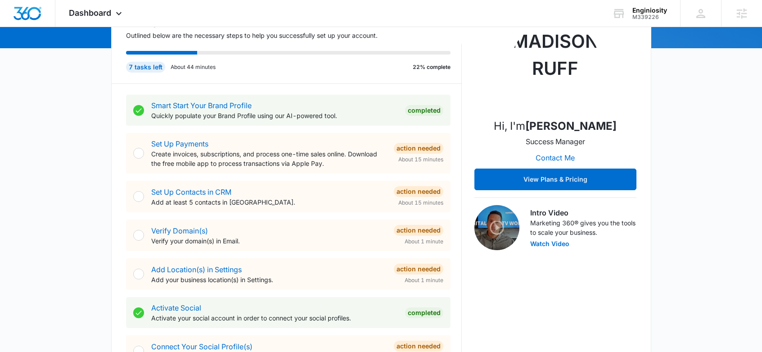
scroll to position [108, 0]
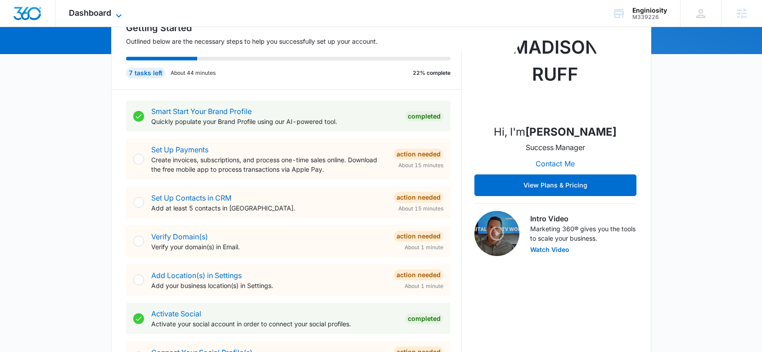
click at [93, 11] on span "Dashboard" at bounding box center [90, 12] width 42 height 9
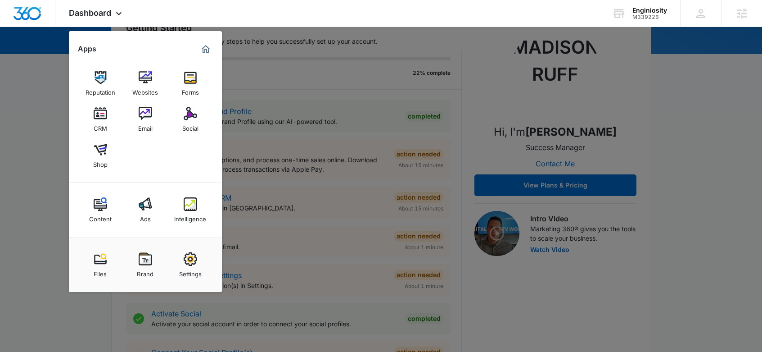
click at [348, 114] on div at bounding box center [381, 176] width 762 height 352
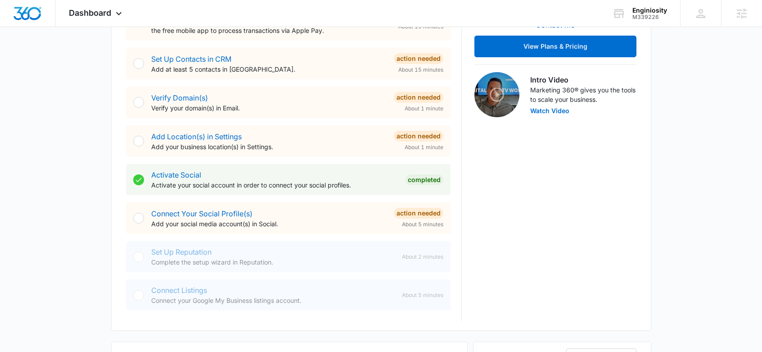
scroll to position [253, 0]
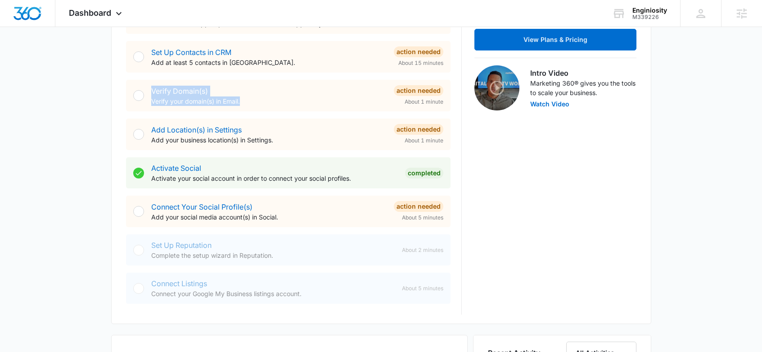
drag, startPoint x: 239, startPoint y: 103, endPoint x: 144, endPoint y: 87, distance: 95.8
click at [144, 87] on div "Verify Domain(s) Verify your domain(s) in Email. Action Needed About 1 minute" at bounding box center [288, 96] width 325 height 32
click at [255, 104] on p "Verify your domain(s) in Email." at bounding box center [268, 100] width 235 height 9
click at [261, 104] on p "Verify your domain(s) in Email." at bounding box center [268, 100] width 235 height 9
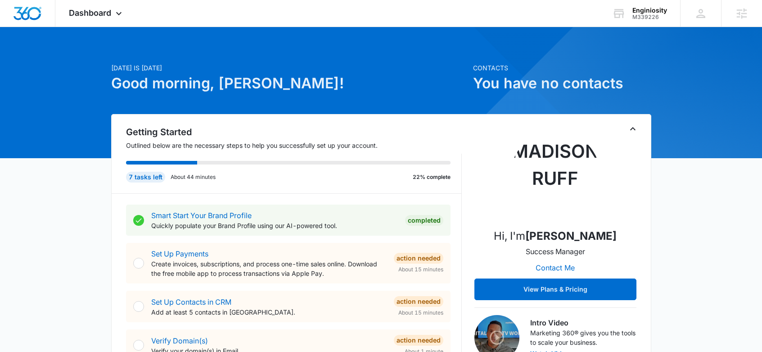
scroll to position [12, 0]
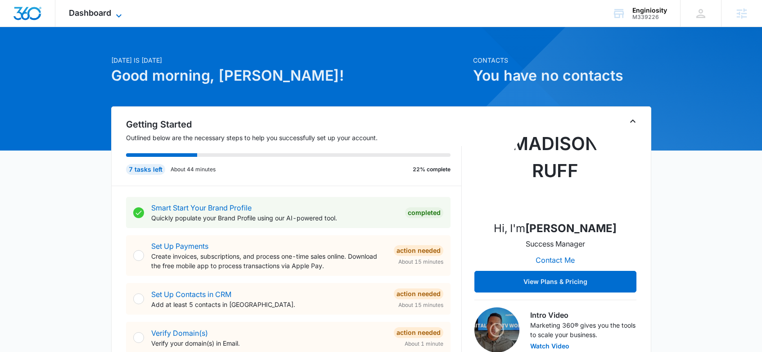
click at [117, 14] on icon at bounding box center [118, 15] width 11 height 11
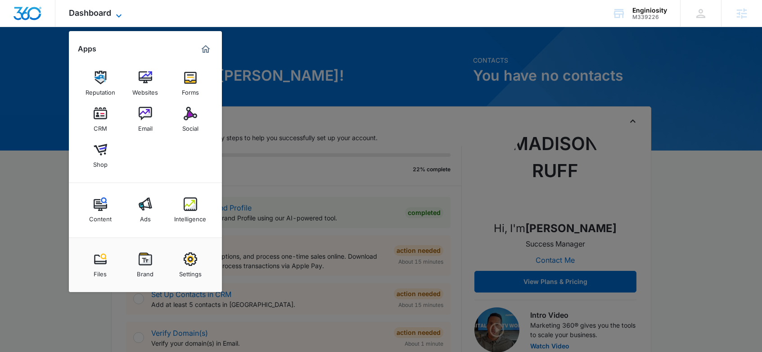
click at [117, 14] on icon at bounding box center [118, 15] width 11 height 11
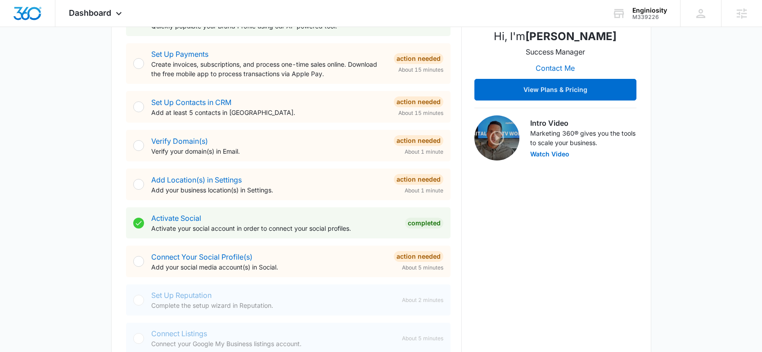
scroll to position [200, 0]
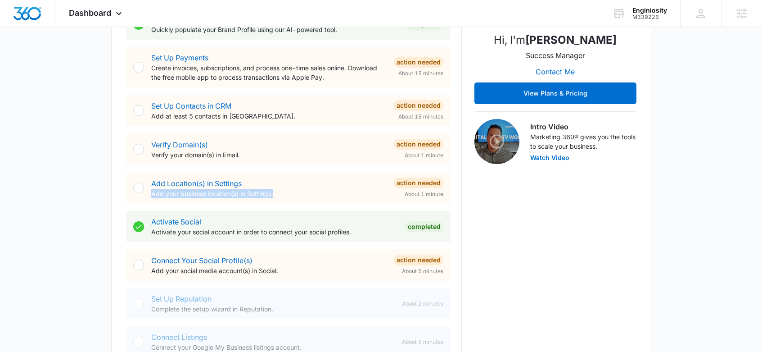
drag, startPoint x: 289, startPoint y: 194, endPoint x: 286, endPoint y: 185, distance: 9.7
click at [286, 185] on div "Add Location(s) in Settings Add your business location(s) in Settings." at bounding box center [268, 188] width 235 height 20
click at [289, 186] on div "Add Location(s) in Settings Add your business location(s) in Settings." at bounding box center [268, 188] width 235 height 20
click at [292, 195] on p "Add your business location(s) in Settings." at bounding box center [268, 193] width 235 height 9
click at [289, 194] on p "Add your business location(s) in Settings." at bounding box center [268, 193] width 235 height 9
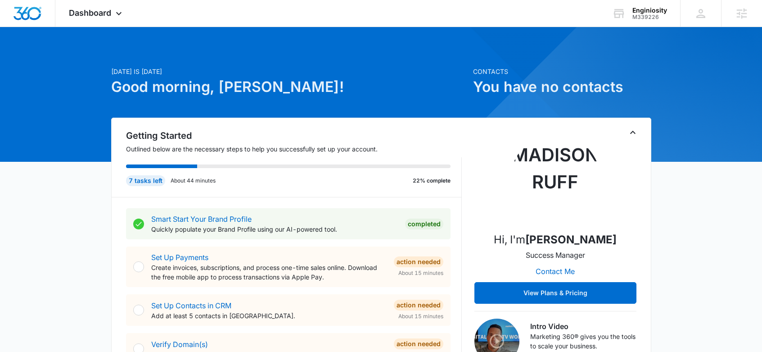
scroll to position [0, 0]
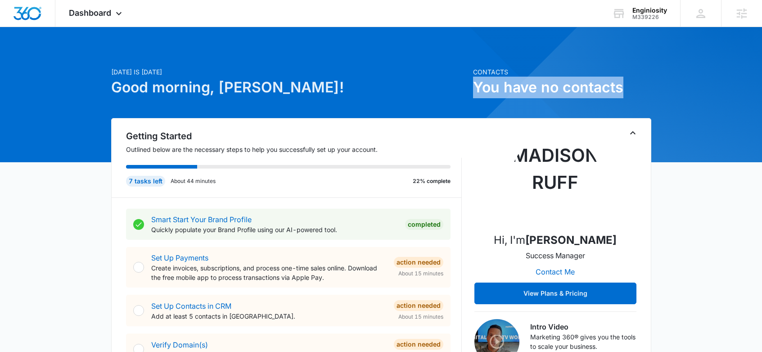
drag, startPoint x: 508, startPoint y: 87, endPoint x: 632, endPoint y: 87, distance: 123.8
click at [632, 87] on h1 "You have no contacts" at bounding box center [562, 88] width 178 height 22
click at [632, 88] on h1 "You have no contacts" at bounding box center [562, 88] width 178 height 22
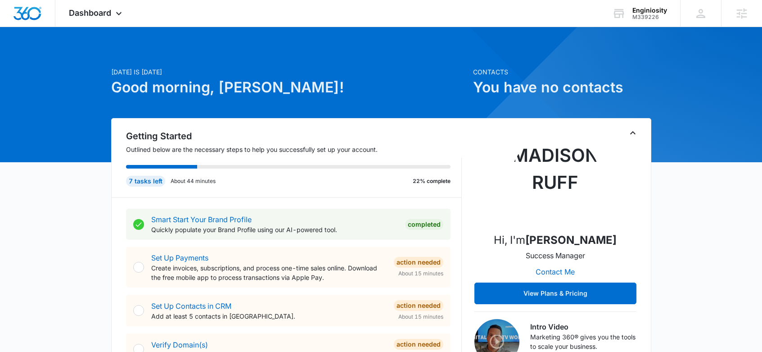
click at [615, 108] on div "Contacts You have no contacts" at bounding box center [562, 92] width 178 height 51
drag, startPoint x: 393, startPoint y: 95, endPoint x: 470, endPoint y: 79, distance: 78.5
click at [470, 79] on div "[DATE] is [DATE] Good morning, [PERSON_NAME]! Contacts You have no contacts" at bounding box center [381, 92] width 540 height 51
click at [427, 81] on h1 "Good morning, [PERSON_NAME]!" at bounding box center [289, 88] width 357 height 22
drag, startPoint x: 439, startPoint y: 69, endPoint x: 449, endPoint y: 74, distance: 10.9
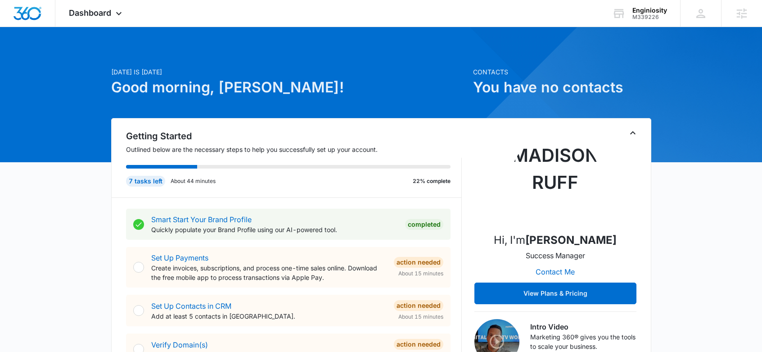
click at [446, 74] on p "[DATE] is [DATE]" at bounding box center [289, 71] width 357 height 9
click at [259, 92] on h1 "Good morning, [PERSON_NAME]!" at bounding box center [289, 88] width 357 height 22
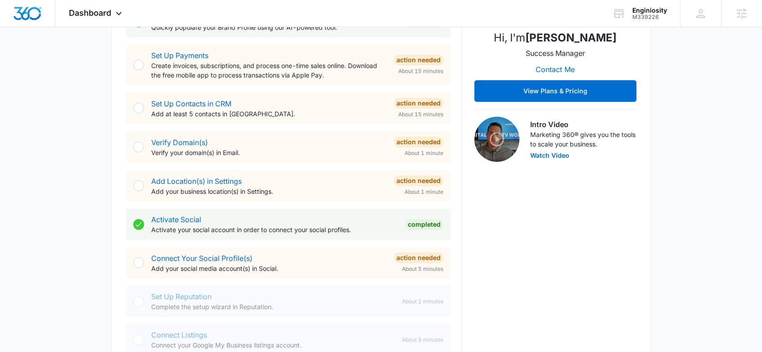
scroll to position [247, 0]
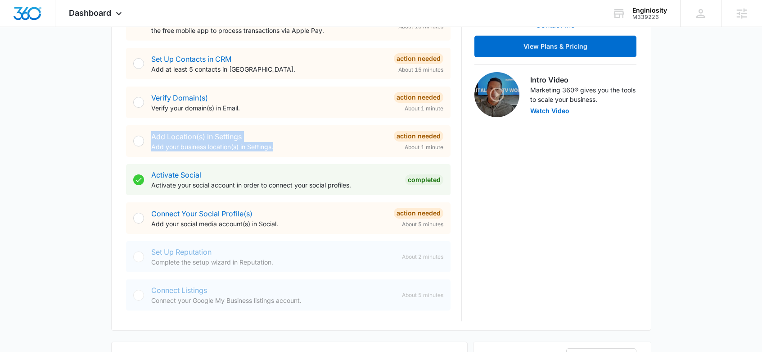
drag, startPoint x: 294, startPoint y: 151, endPoint x: 132, endPoint y: 135, distance: 162.5
click at [132, 135] on div "Add Location(s) in Settings Add your business location(s) in Settings. Action N…" at bounding box center [288, 141] width 325 height 32
drag, startPoint x: 305, startPoint y: 259, endPoint x: 134, endPoint y: 252, distance: 171.2
click at [139, 253] on div "Set Up Reputation Complete the setup wizard in Reputation. About 2 minutes" at bounding box center [288, 256] width 325 height 31
click at [317, 146] on p "Add your business location(s) in Settings." at bounding box center [268, 146] width 235 height 9
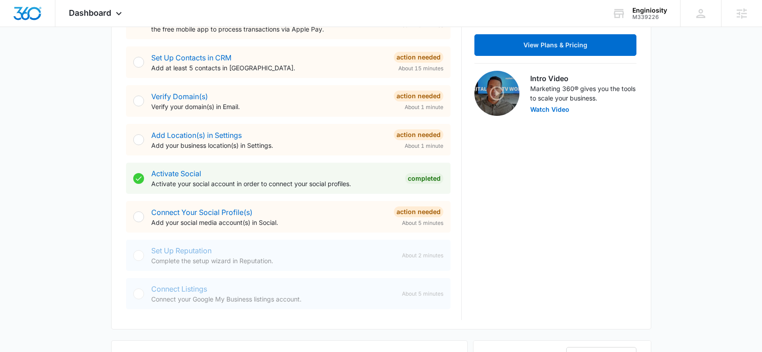
scroll to position [248, 0]
click at [305, 151] on div "Add Location(s) in Settings Add your business location(s) in Settings. Action N…" at bounding box center [288, 139] width 325 height 32
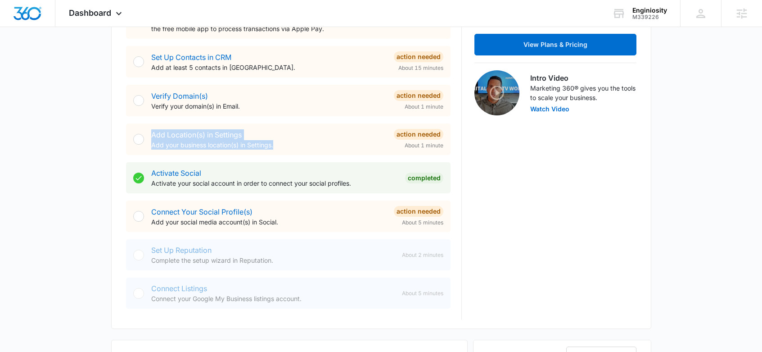
drag, startPoint x: 253, startPoint y: 149, endPoint x: 134, endPoint y: 143, distance: 119.0
click at [134, 143] on div "Add Location(s) in Settings Add your business location(s) in Settings. Action N…" at bounding box center [288, 139] width 325 height 32
click at [253, 151] on div "Add Location(s) in Settings Add your business location(s) in Settings. Action N…" at bounding box center [288, 139] width 325 height 32
drag, startPoint x: 148, startPoint y: 131, endPoint x: 287, endPoint y: 148, distance: 140.0
click at [287, 148] on div "Add Location(s) in Settings Add your business location(s) in Settings. Action N…" at bounding box center [288, 139] width 325 height 32
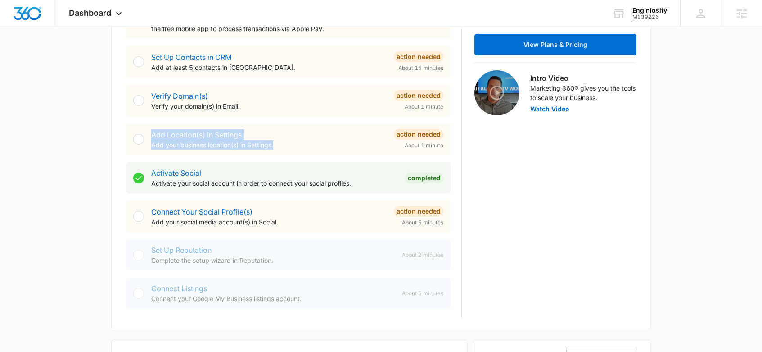
click at [288, 148] on p "Add your business location(s) in Settings." at bounding box center [268, 144] width 235 height 9
drag, startPoint x: 282, startPoint y: 148, endPoint x: 150, endPoint y: 133, distance: 132.7
click at [151, 133] on div "Add Location(s) in Settings Add your business location(s) in Settings." at bounding box center [268, 139] width 235 height 20
click at [277, 139] on div "Add Location(s) in Settings Add your business location(s) in Settings." at bounding box center [268, 139] width 235 height 20
click at [294, 144] on p "Add your business location(s) in Settings." at bounding box center [268, 144] width 235 height 9
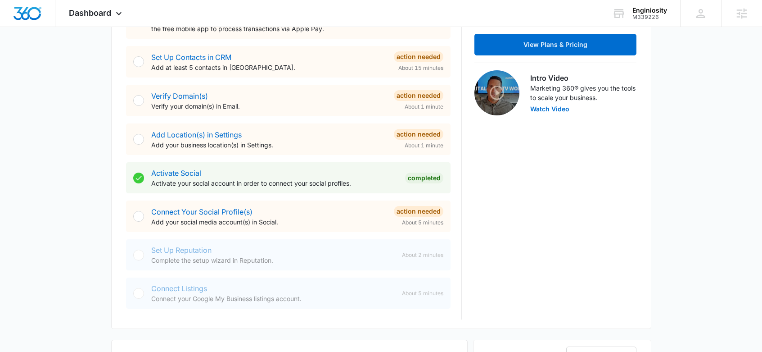
drag, startPoint x: 294, startPoint y: 144, endPoint x: 288, endPoint y: 144, distance: 6.3
click at [288, 144] on p "Add your business location(s) in Settings." at bounding box center [268, 144] width 235 height 9
click at [288, 145] on p "Add your business location(s) in Settings." at bounding box center [268, 144] width 235 height 9
drag, startPoint x: 283, startPoint y: 148, endPoint x: 307, endPoint y: 145, distance: 24.0
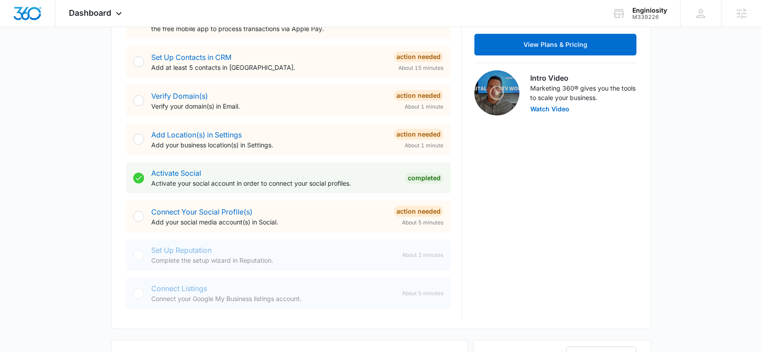
click at [307, 145] on p "Add your business location(s) in Settings." at bounding box center [268, 144] width 235 height 9
click at [306, 144] on p "Add your business location(s) in Settings." at bounding box center [268, 144] width 235 height 9
click at [303, 144] on p "Add your business location(s) in Settings." at bounding box center [268, 144] width 235 height 9
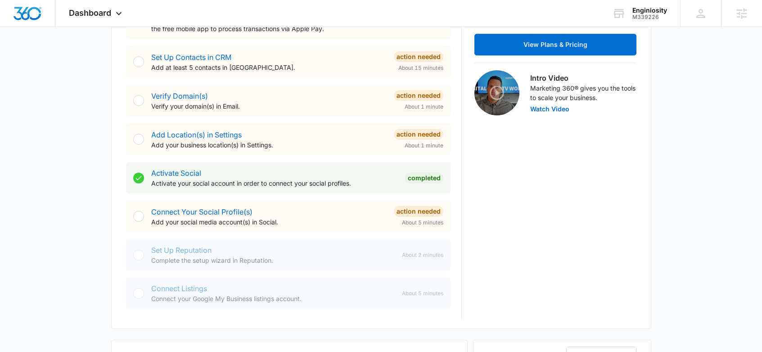
drag, startPoint x: 302, startPoint y: 144, endPoint x: 290, endPoint y: 145, distance: 12.7
click at [290, 144] on p "Add your business location(s) in Settings." at bounding box center [268, 144] width 235 height 9
click at [294, 147] on p "Add your business location(s) in Settings." at bounding box center [268, 144] width 235 height 9
click at [288, 145] on p "Add your business location(s) in Settings." at bounding box center [268, 144] width 235 height 9
click at [214, 135] on link "Add Location(s) in Settings" at bounding box center [196, 134] width 90 height 9
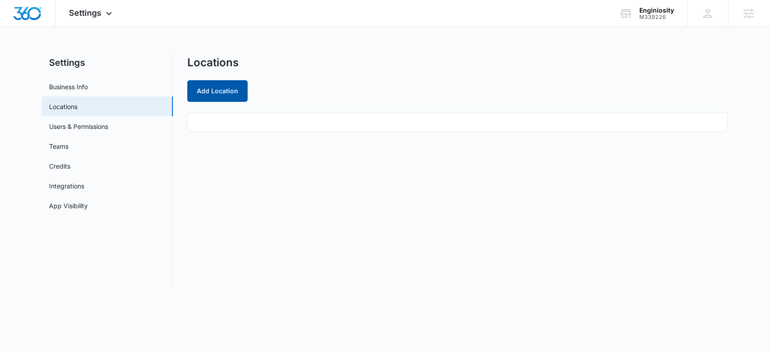
click at [216, 93] on button "Add Location" at bounding box center [217, 91] width 60 height 22
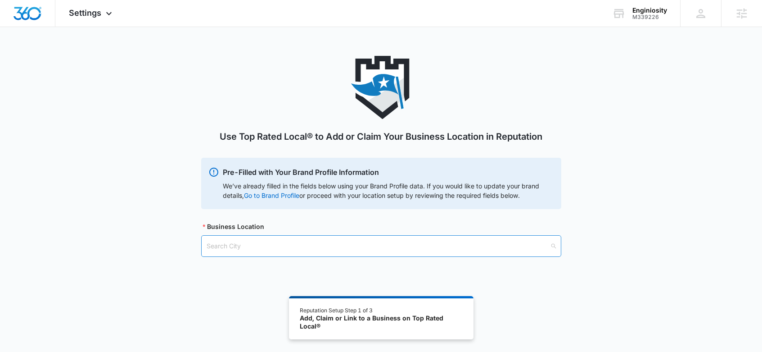
click at [260, 239] on input "search" at bounding box center [378, 245] width 343 height 21
type input "Redwood,"
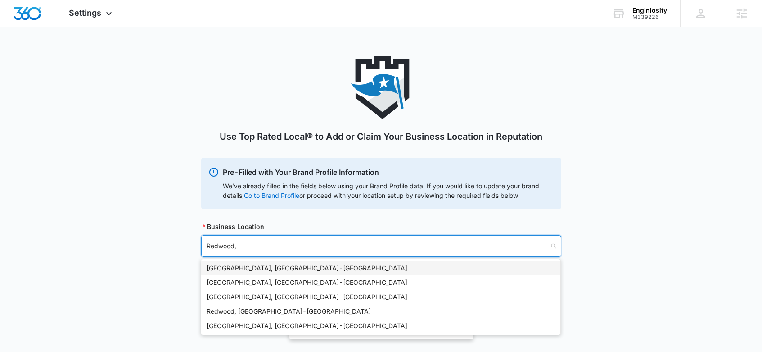
click at [247, 269] on div "[GEOGRAPHIC_DATA], [GEOGRAPHIC_DATA] - [GEOGRAPHIC_DATA]" at bounding box center [381, 268] width 348 height 10
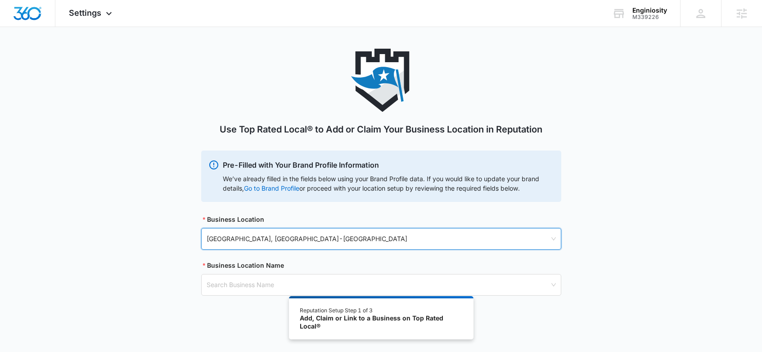
scroll to position [14, 0]
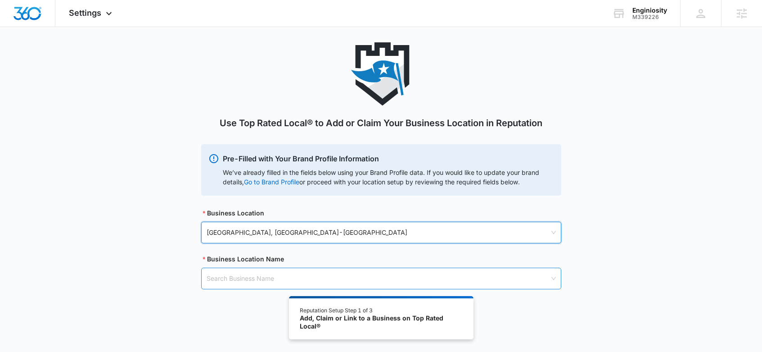
click at [247, 277] on input "search" at bounding box center [378, 278] width 343 height 21
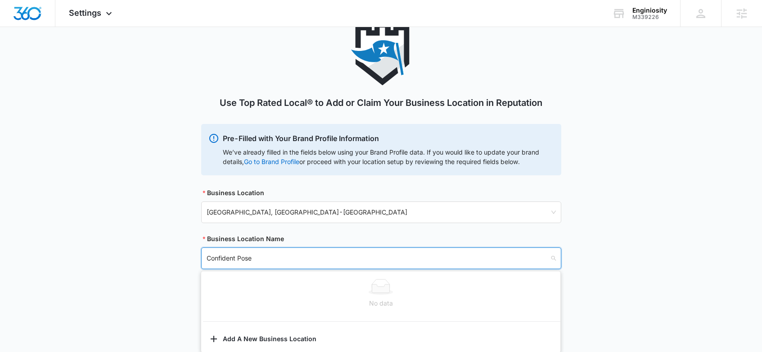
scroll to position [50, 0]
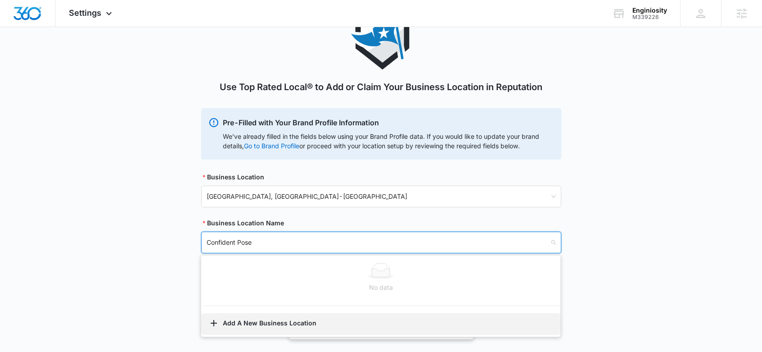
type input "Confident Pose"
click at [259, 323] on button "Add A New Business Location" at bounding box center [380, 324] width 359 height 22
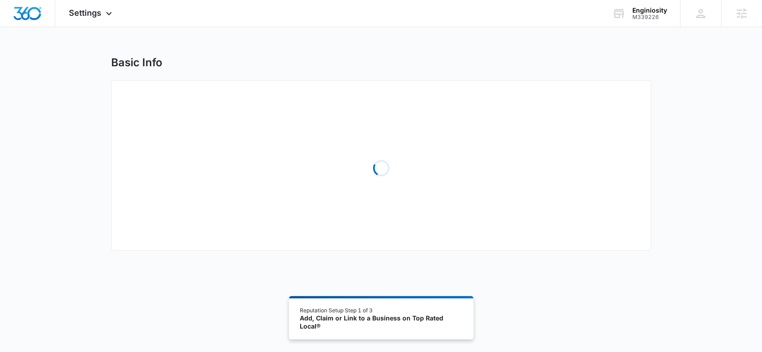
select select "[US_STATE]"
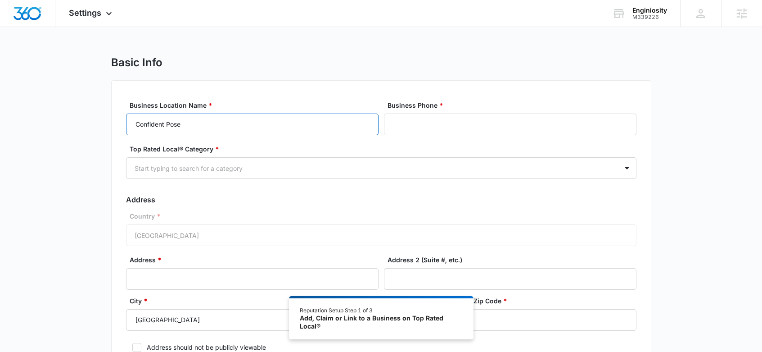
click at [266, 123] on input "Confident Pose" at bounding box center [252, 124] width 253 height 22
click at [197, 124] on input "Confident Pose by Einginosity" at bounding box center [252, 124] width 253 height 22
drag, startPoint x: 235, startPoint y: 124, endPoint x: 106, endPoint y: 125, distance: 129.2
click at [106, 125] on div "Basic Info Business Location Name * Confident Pose by Enginosity Business Phone…" at bounding box center [381, 232] width 762 height 352
type input "Confident Pose by Enginosity"
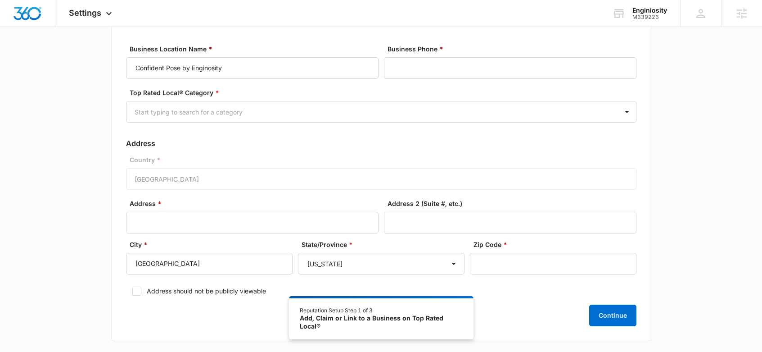
scroll to position [48, 0]
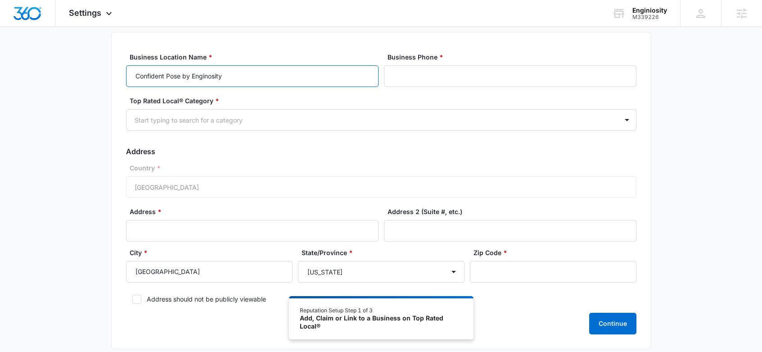
click at [269, 76] on input "Confident Pose by Enginosity" at bounding box center [252, 76] width 253 height 22
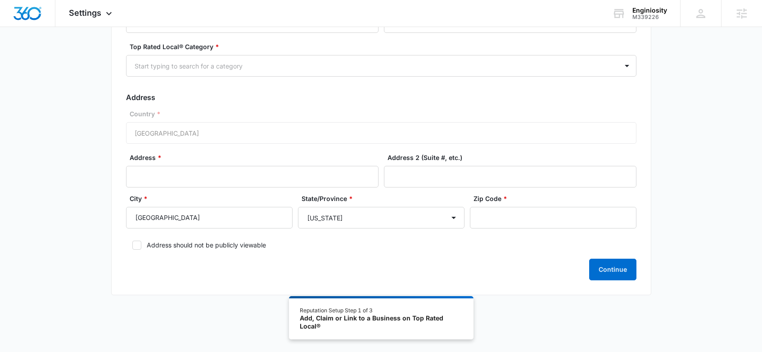
scroll to position [103, 0]
click at [137, 247] on icon at bounding box center [137, 244] width 8 height 8
click at [132, 247] on input "Address should not be publicly viewable" at bounding box center [129, 244] width 6 height 6
checkbox input "true"
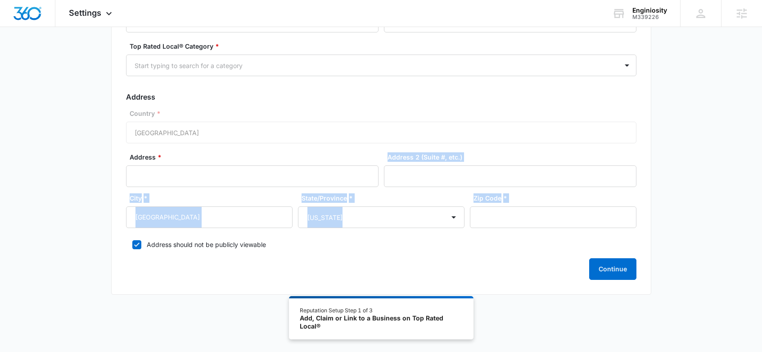
drag, startPoint x: 156, startPoint y: 191, endPoint x: 370, endPoint y: 237, distance: 218.6
click at [370, 237] on form "Business Location Name * Confident Pose by Enginosity Business Phone * Top Rate…" at bounding box center [381, 139] width 510 height 282
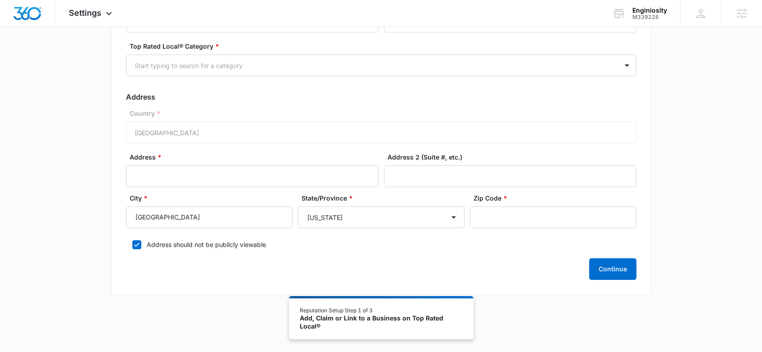
click at [364, 254] on form "Business Location Name * Confident Pose by Enginosity Business Phone * Top Rate…" at bounding box center [381, 139] width 510 height 282
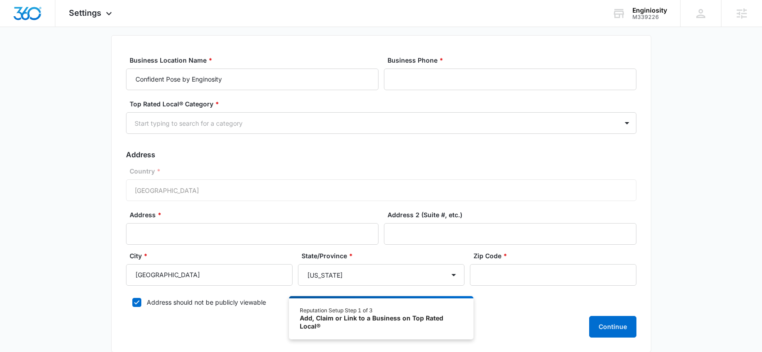
scroll to position [0, 0]
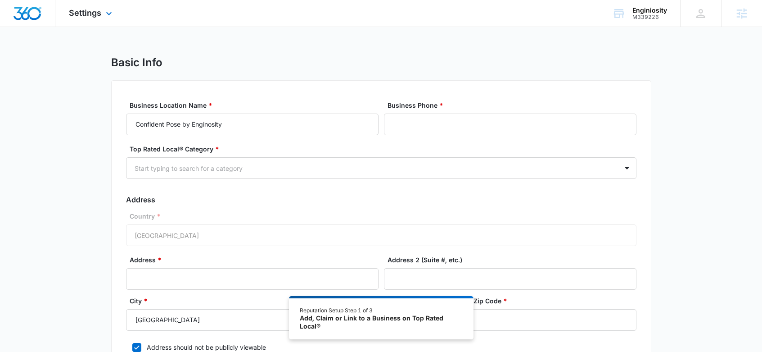
click at [22, 13] on img "Dashboard" at bounding box center [27, 14] width 29 height 14
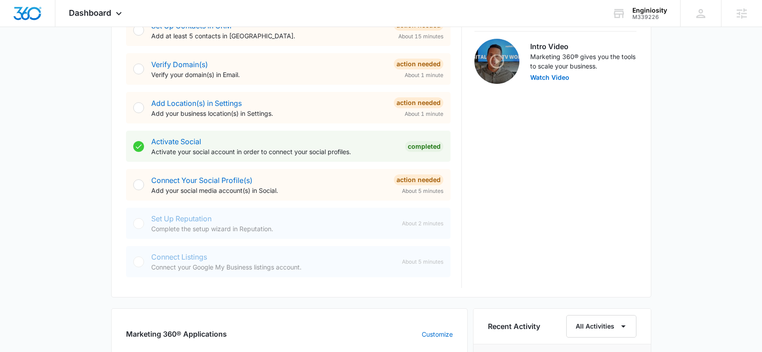
scroll to position [281, 0]
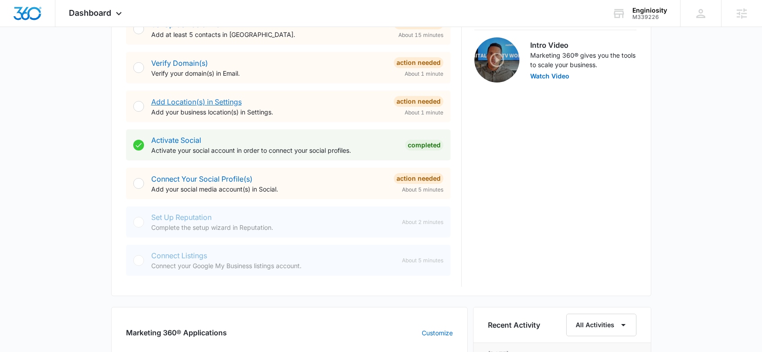
drag, startPoint x: 154, startPoint y: 98, endPoint x: 283, endPoint y: 112, distance: 129.4
click at [283, 112] on div "Add Location(s) in Settings Add your business location(s) in Settings." at bounding box center [268, 106] width 235 height 20
click at [289, 111] on p "Add your business location(s) in Settings." at bounding box center [268, 111] width 235 height 9
drag, startPoint x: 275, startPoint y: 115, endPoint x: 284, endPoint y: 107, distance: 13.1
click at [176, 106] on div "Add Location(s) in Settings Add your business location(s) in Settings." at bounding box center [268, 106] width 235 height 20
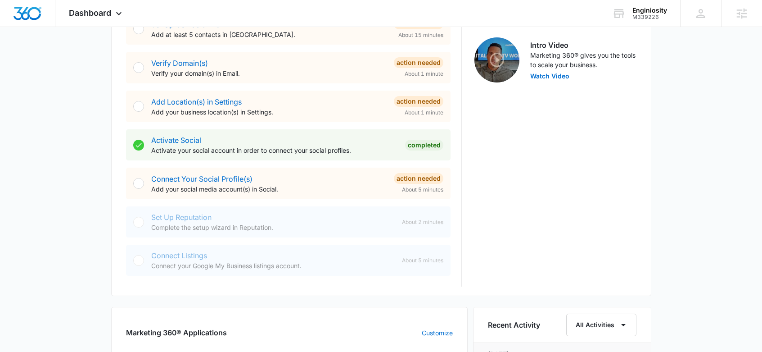
click at [311, 108] on p "Add your business location(s) in Settings." at bounding box center [268, 111] width 235 height 9
drag, startPoint x: 298, startPoint y: 229, endPoint x: 143, endPoint y: 213, distance: 156.6
click at [142, 213] on div "Set Up Reputation Complete the setup wizard in Reputation. About 2 minutes" at bounding box center [288, 221] width 325 height 31
click at [314, 223] on p "Complete the setup wizard in Reputation." at bounding box center [273, 226] width 244 height 9
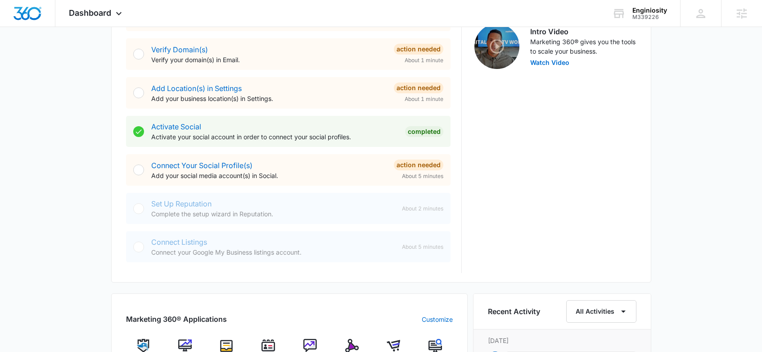
scroll to position [350, 0]
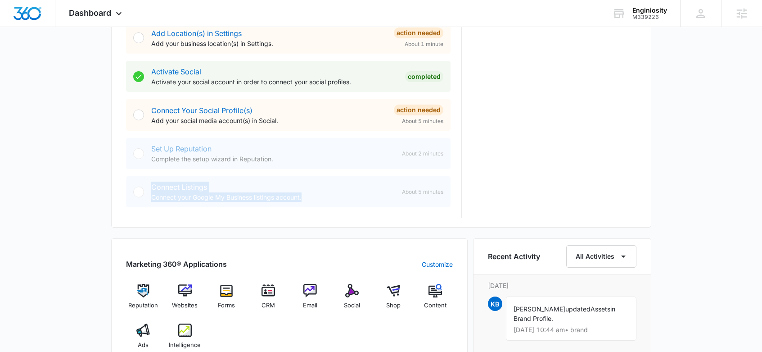
drag, startPoint x: 255, startPoint y: 202, endPoint x: 174, endPoint y: 184, distance: 82.9
click at [139, 185] on div "Connect Listings Connect your Google My Business listings account. About 5 minu…" at bounding box center [288, 191] width 325 height 31
click at [304, 186] on div "Connect Listings Connect your Google My Business listings account." at bounding box center [273, 191] width 244 height 20
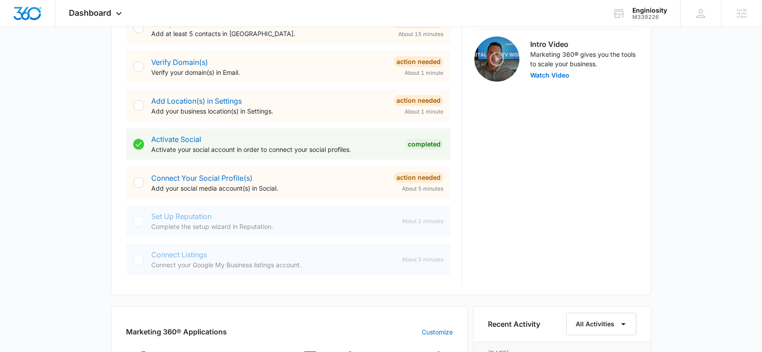
scroll to position [285, 0]
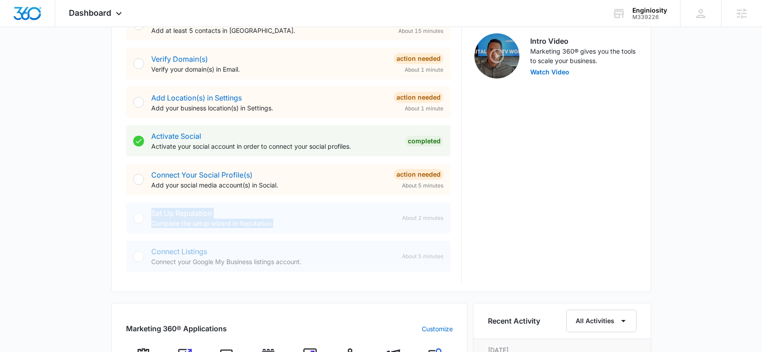
drag, startPoint x: 165, startPoint y: 213, endPoint x: 281, endPoint y: 230, distance: 117.8
click at [281, 230] on div "Set Up Reputation Complete the setup wizard in Reputation. About 2 minutes" at bounding box center [288, 217] width 325 height 31
click at [289, 222] on p "Complete the setup wizard in Reputation." at bounding box center [273, 222] width 244 height 9
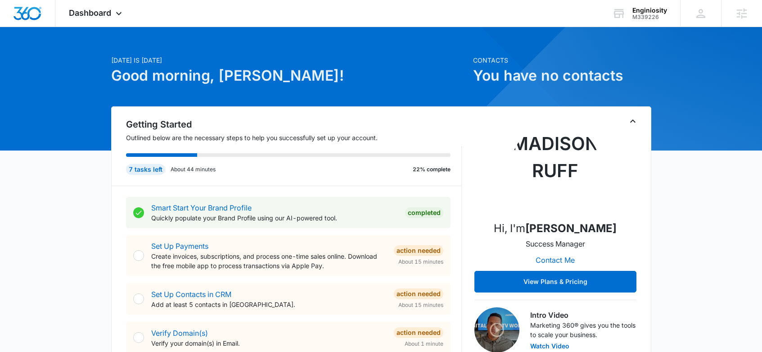
scroll to position [0, 0]
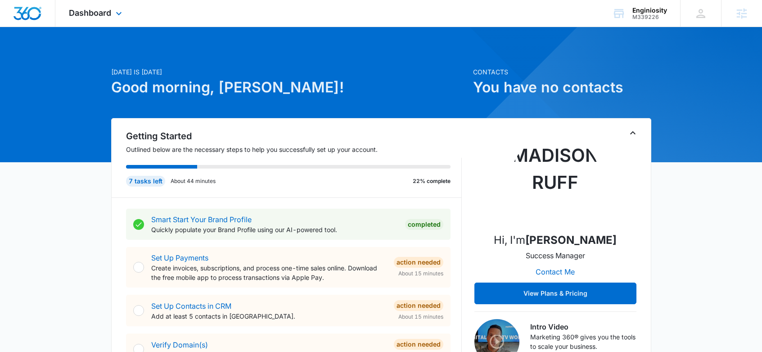
click at [113, 13] on div "Dashboard Apps Reputation Websites Forms CRM Email Social Shop Content Ads Inte…" at bounding box center [96, 13] width 82 height 27
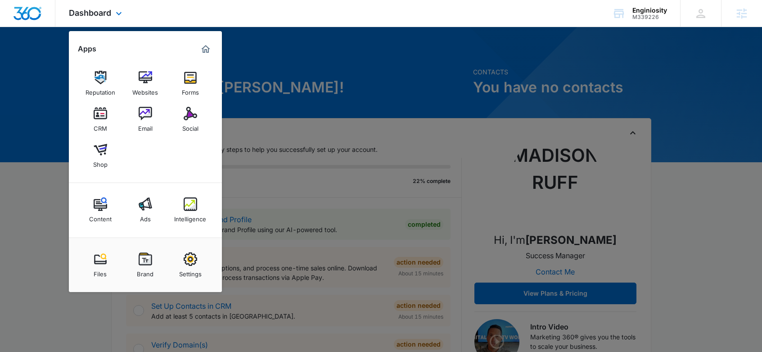
click at [113, 13] on div "Dashboard Apps Reputation Websites Forms CRM Email Social Shop Content Ads Inte…" at bounding box center [96, 13] width 82 height 27
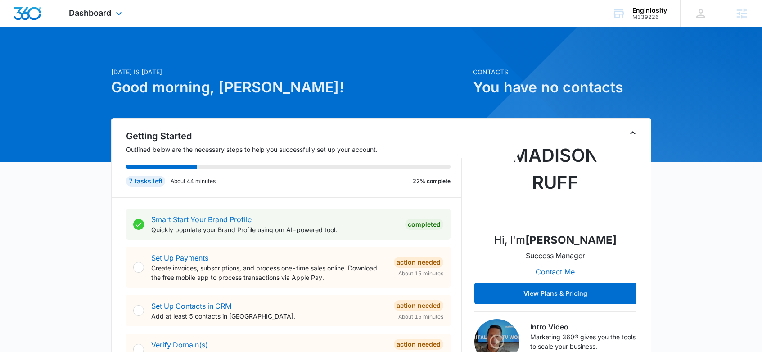
click at [113, 13] on div "Dashboard Apps Reputation Websites Forms CRM Email Social Shop Content Ads Inte…" at bounding box center [96, 13] width 82 height 27
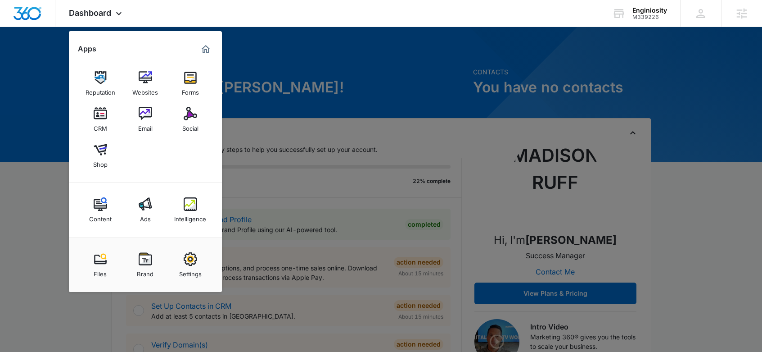
drag, startPoint x: 188, startPoint y: 257, endPoint x: 186, endPoint y: 239, distance: 19.0
click at [189, 257] on img at bounding box center [191, 259] width 14 height 14
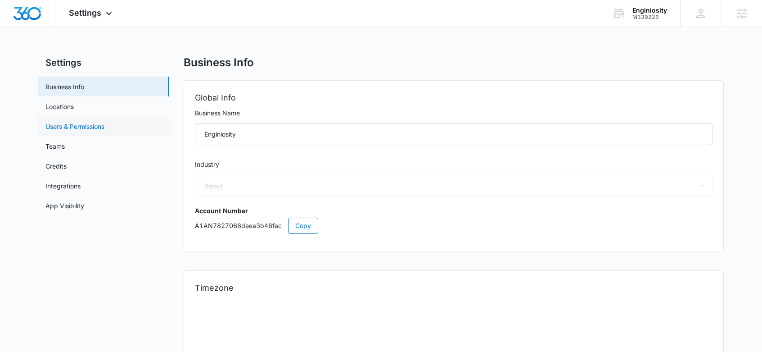
select select "45"
select select "US"
select select "America/[GEOGRAPHIC_DATA]"
click at [67, 167] on link "Credits" at bounding box center [55, 165] width 21 height 9
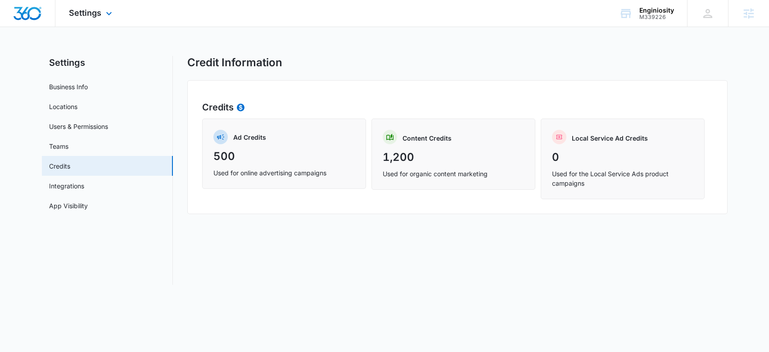
click at [23, 18] on img "Dashboard" at bounding box center [27, 14] width 29 height 14
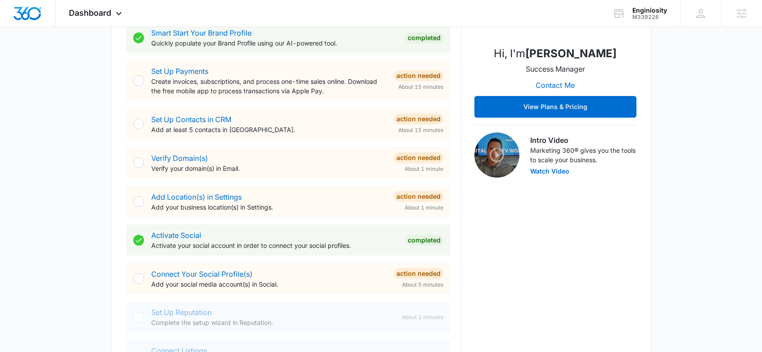
scroll to position [222, 0]
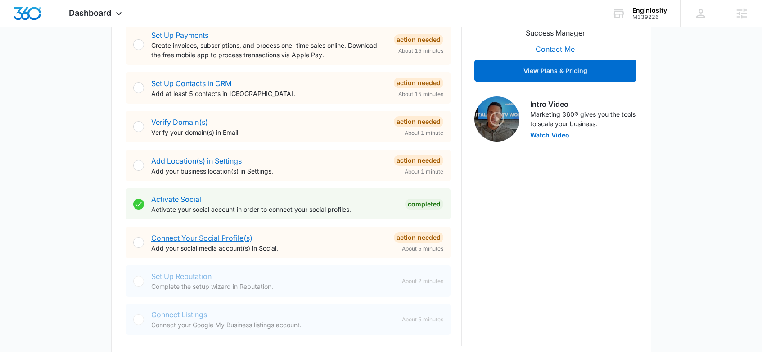
click at [226, 240] on link "Connect Your Social Profile(s)" at bounding box center [201, 237] width 101 height 9
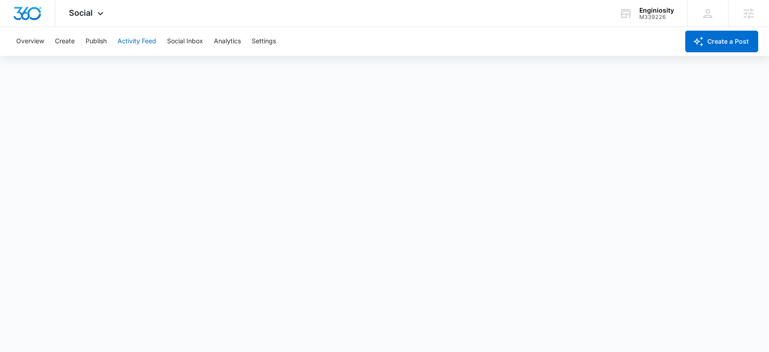
click at [141, 41] on button "Activity Feed" at bounding box center [136, 41] width 39 height 29
click at [185, 41] on button "Social Inbox" at bounding box center [185, 41] width 36 height 29
click at [238, 43] on button "Analytics" at bounding box center [227, 41] width 27 height 29
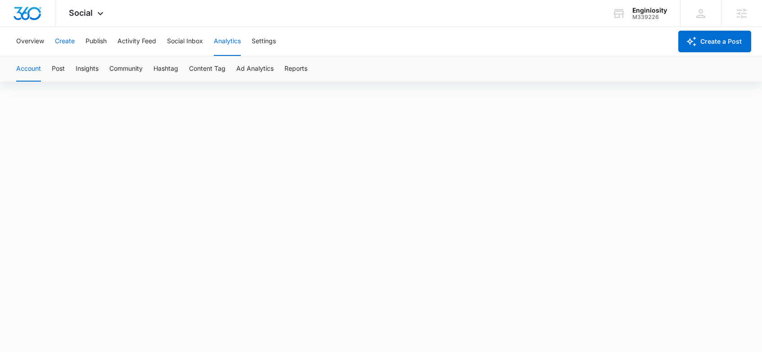
click at [67, 41] on button "Create" at bounding box center [65, 41] width 20 height 29
click at [81, 70] on button "Approvals" at bounding box center [88, 68] width 30 height 25
click at [41, 40] on button "Overview" at bounding box center [30, 41] width 28 height 29
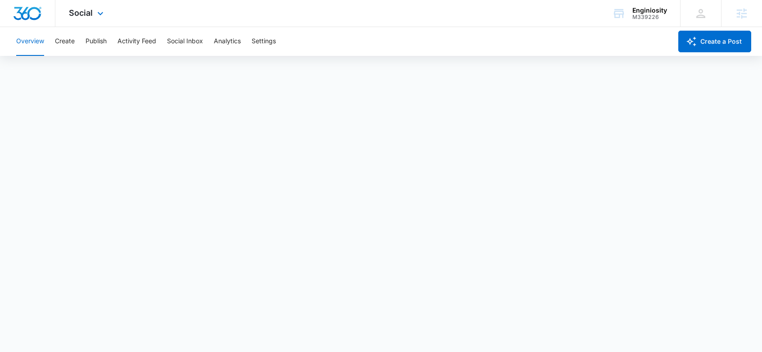
click at [28, 10] on img "Dashboard" at bounding box center [27, 14] width 29 height 14
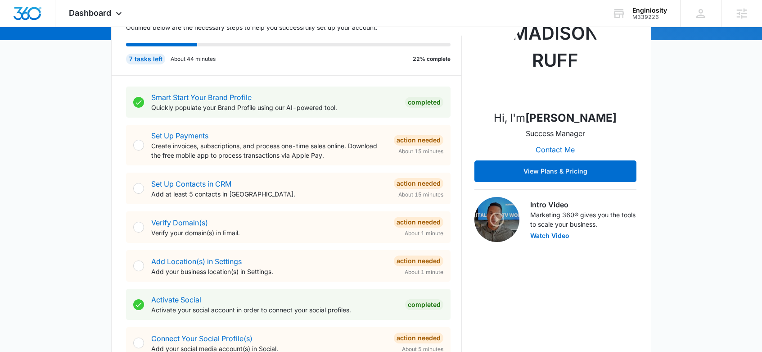
scroll to position [122, 0]
click at [330, 158] on p "Create invoices, subscriptions, and process one-time sales online. Download the…" at bounding box center [268, 150] width 235 height 19
drag, startPoint x: 327, startPoint y: 157, endPoint x: 322, endPoint y: 153, distance: 6.3
click at [322, 153] on p "Create invoices, subscriptions, and process one-time sales online. Download the…" at bounding box center [268, 150] width 235 height 19
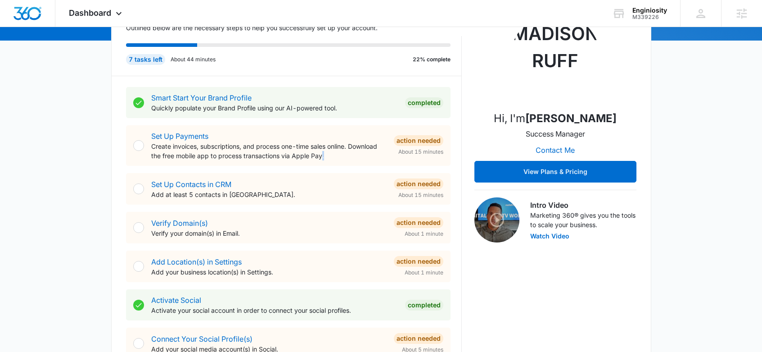
click at [332, 155] on p "Create invoices, subscriptions, and process one-time sales online. Download the…" at bounding box center [268, 150] width 235 height 19
click at [332, 154] on p "Create invoices, subscriptions, and process one-time sales online. Download the…" at bounding box center [268, 150] width 235 height 19
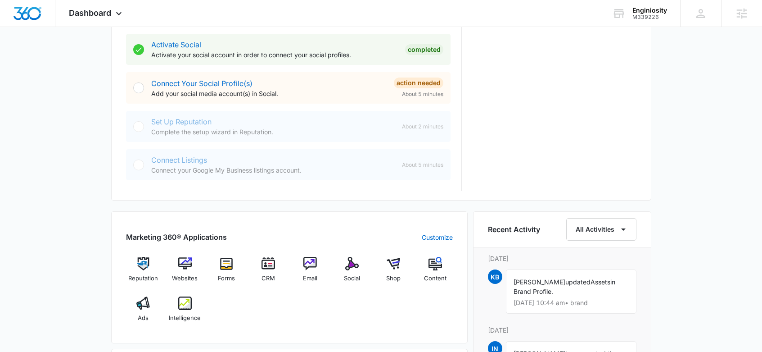
scroll to position [660, 0]
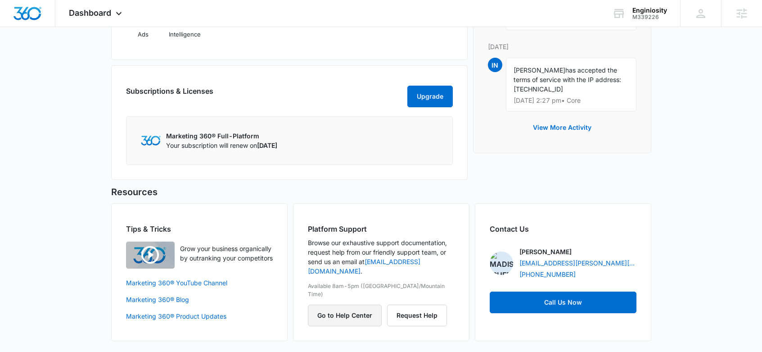
click at [356, 304] on button "Go to Help Center" at bounding box center [345, 315] width 74 height 22
click at [325, 168] on div "Subscriptions & Licenses Upgrade Marketing 360® Full-Platform Your subscription…" at bounding box center [289, 122] width 357 height 114
click at [348, 304] on button "Go to Help Center" at bounding box center [345, 315] width 74 height 22
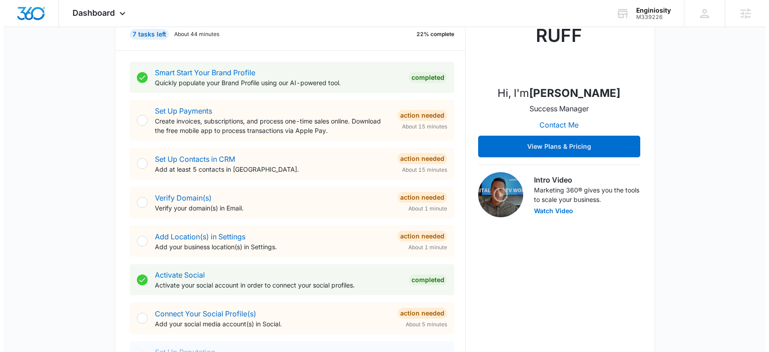
scroll to position [0, 0]
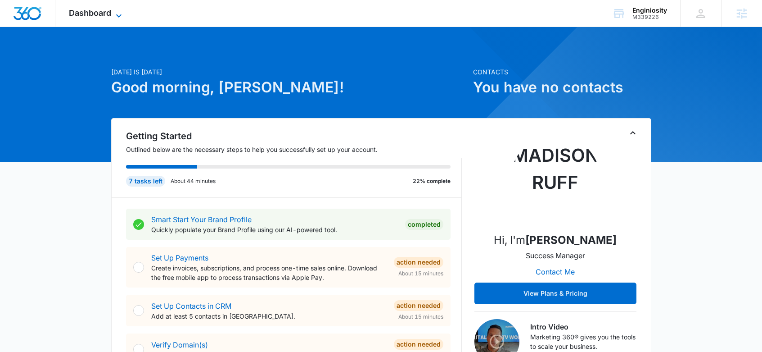
click at [90, 14] on span "Dashboard" at bounding box center [90, 12] width 42 height 9
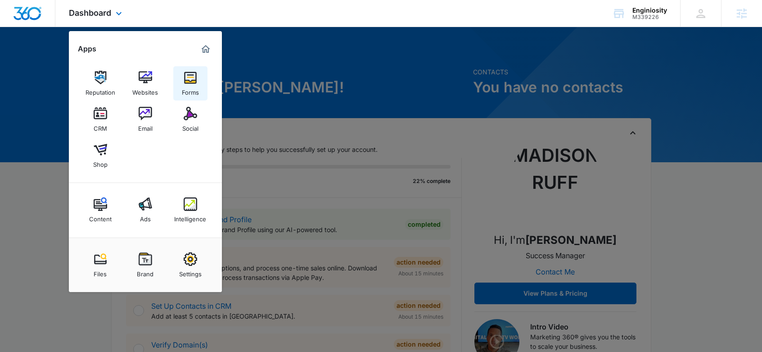
click at [191, 81] on img at bounding box center [191, 78] width 14 height 14
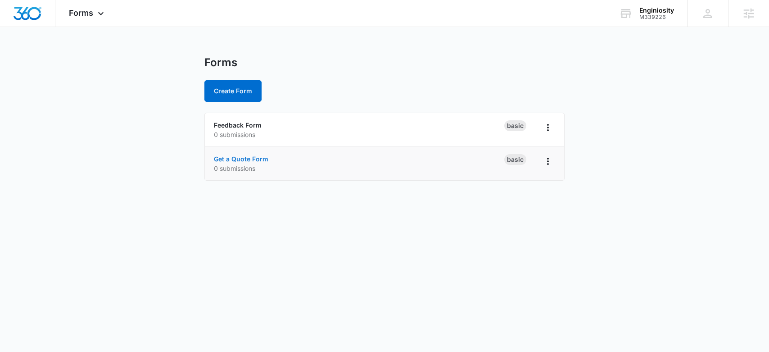
click at [235, 160] on link "Get a Quote Form" at bounding box center [241, 159] width 54 height 8
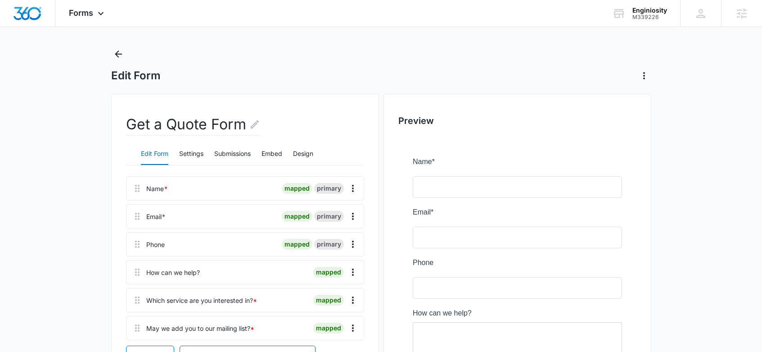
scroll to position [14, 0]
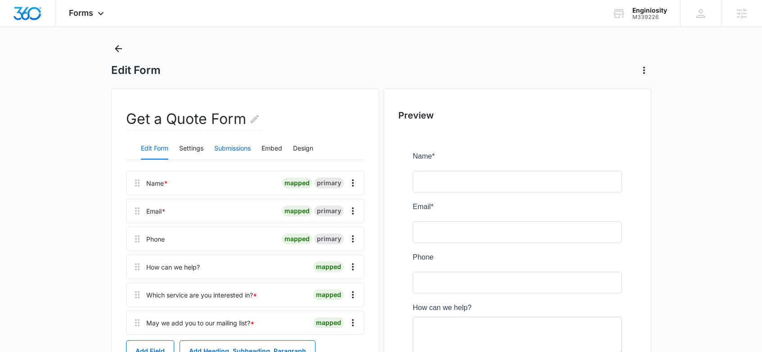
click at [225, 150] on button "Submissions" at bounding box center [232, 149] width 36 height 22
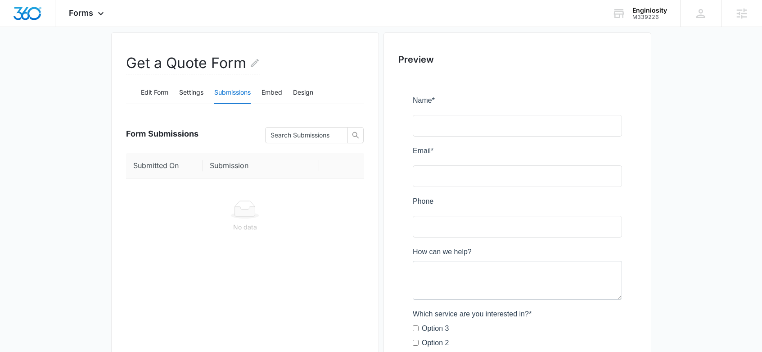
scroll to position [54, 0]
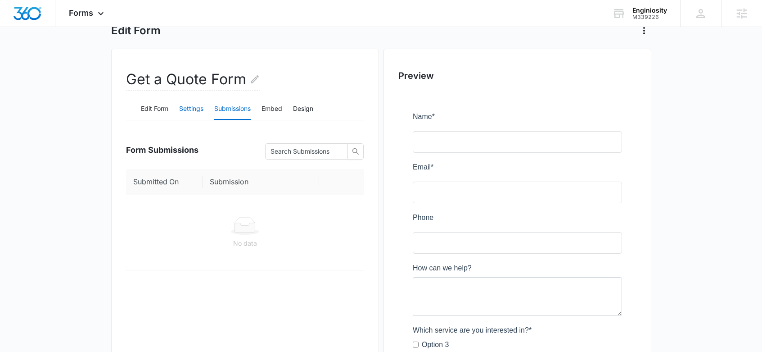
click at [185, 108] on button "Settings" at bounding box center [191, 109] width 24 height 22
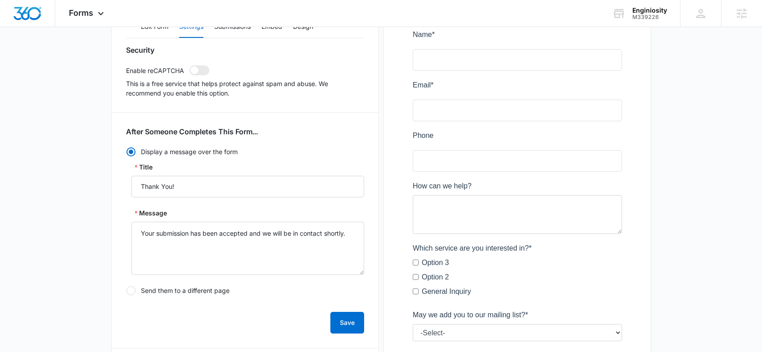
scroll to position [144, 0]
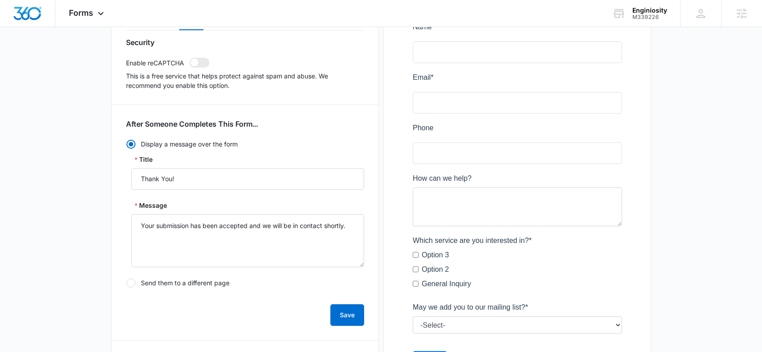
click at [478, 191] on div at bounding box center [517, 199] width 238 height 394
click at [474, 199] on div at bounding box center [517, 199] width 238 height 394
click at [488, 201] on div at bounding box center [517, 199] width 238 height 394
click at [194, 63] on span at bounding box center [194, 63] width 8 height 8
click at [190, 58] on input "checkbox" at bounding box center [189, 57] width 0 height 0
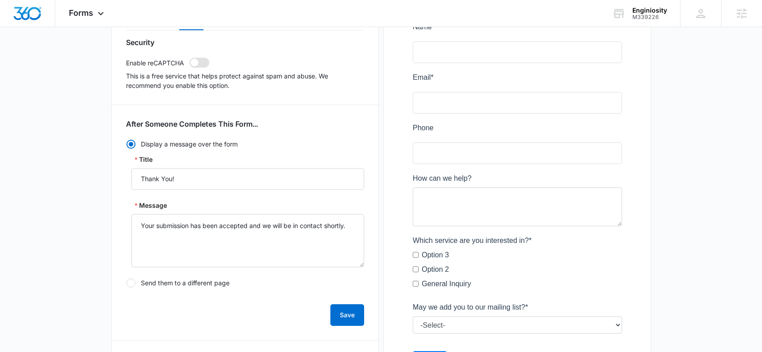
checkbox input "true"
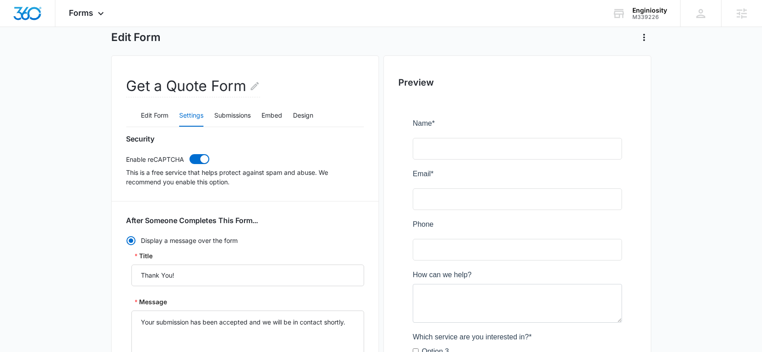
scroll to position [0, 0]
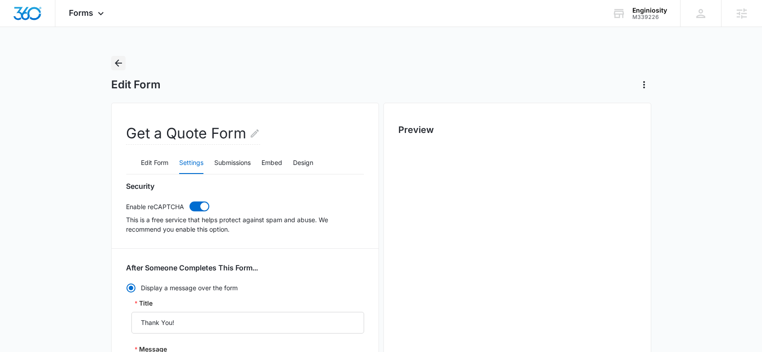
click at [119, 63] on icon "Back" at bounding box center [118, 62] width 7 height 7
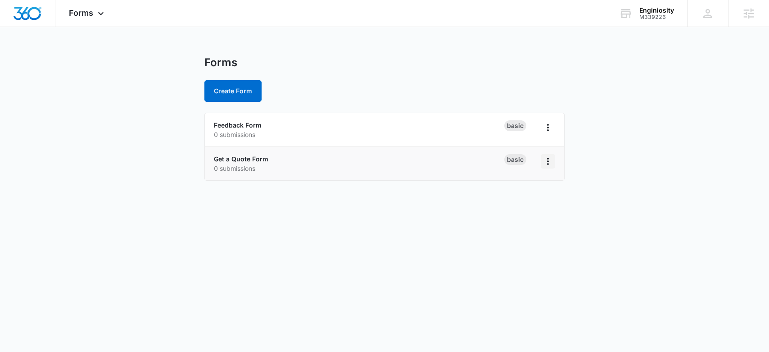
click at [553, 165] on button "Overflow Menu" at bounding box center [548, 161] width 14 height 14
click at [525, 201] on div "Duplicate" at bounding box center [519, 200] width 28 height 6
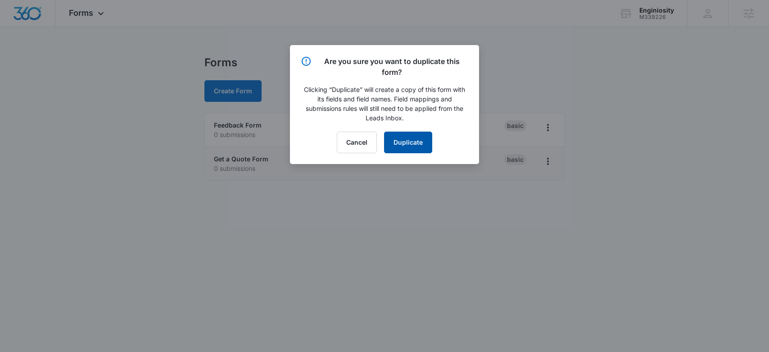
click at [383, 144] on div "Cancel Duplicate" at bounding box center [384, 142] width 167 height 22
click at [405, 144] on button "Duplicate" at bounding box center [408, 142] width 48 height 22
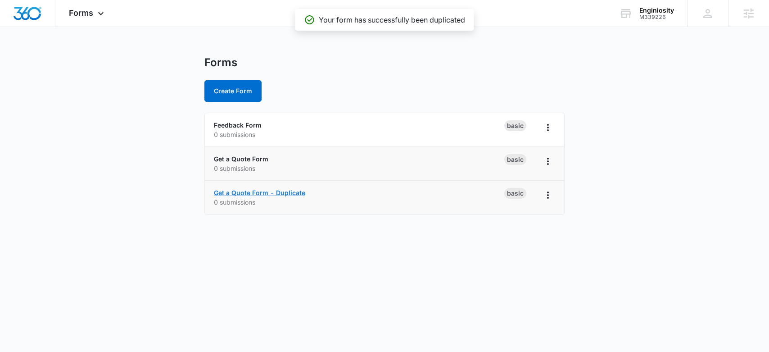
click at [277, 190] on link "Get a Quote Form - Duplicate" at bounding box center [259, 193] width 91 height 8
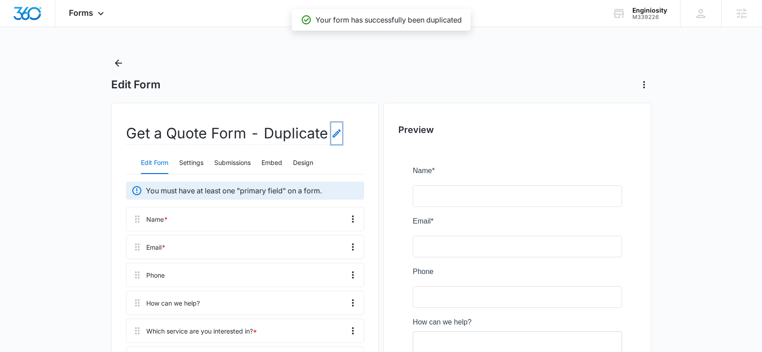
click at [332, 131] on icon "Edit Form Name" at bounding box center [336, 133] width 11 height 11
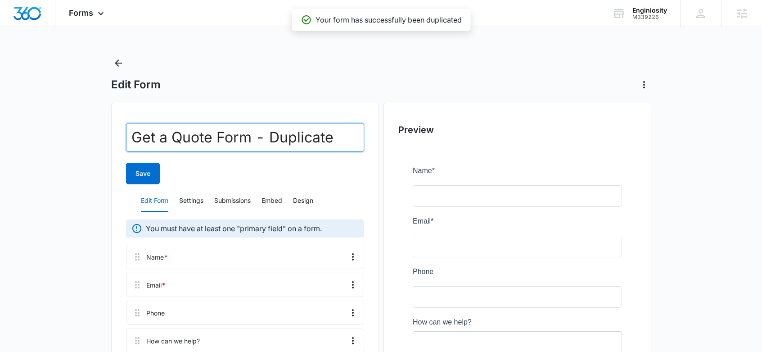
click at [326, 133] on input "Get a Quote Form - Duplicate" at bounding box center [245, 137] width 238 height 29
drag, startPoint x: 332, startPoint y: 131, endPoint x: 326, endPoint y: 133, distance: 6.9
click at [326, 133] on input "Get a Quote Form - Duplicate" at bounding box center [245, 137] width 238 height 29
type input "Subscription Form"
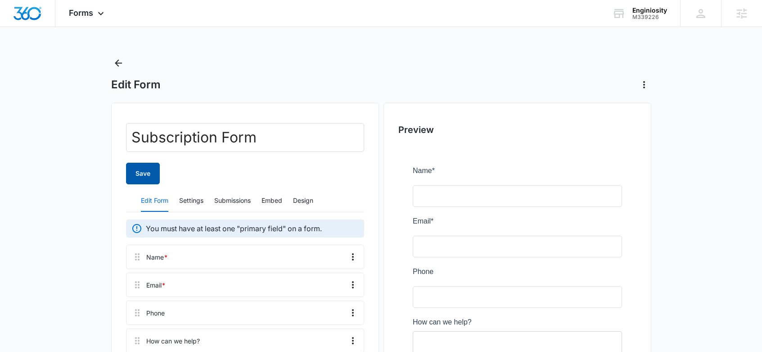
click at [135, 175] on button "Save" at bounding box center [143, 173] width 34 height 22
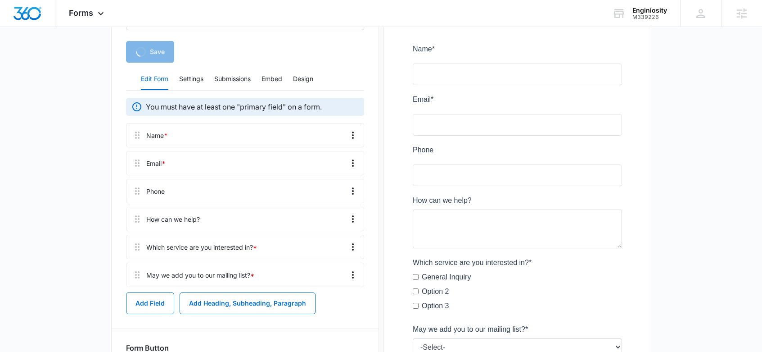
scroll to position [122, 0]
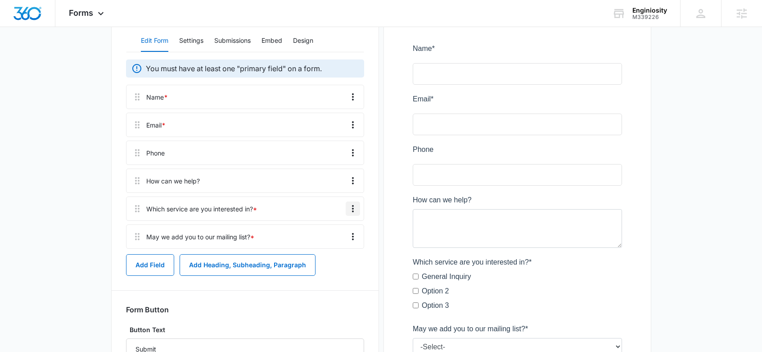
click at [355, 211] on icon "Overflow Menu" at bounding box center [353, 208] width 11 height 11
click at [336, 249] on div "Delete" at bounding box center [328, 247] width 19 height 6
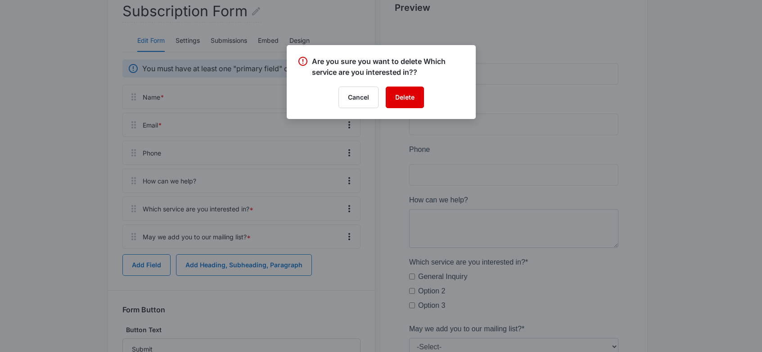
click at [405, 95] on button "Delete" at bounding box center [405, 97] width 38 height 22
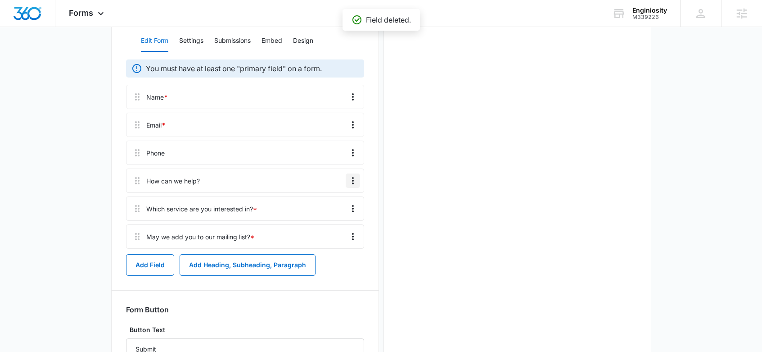
scroll to position [0, 0]
click at [351, 179] on icon "Overflow Menu" at bounding box center [353, 180] width 11 height 11
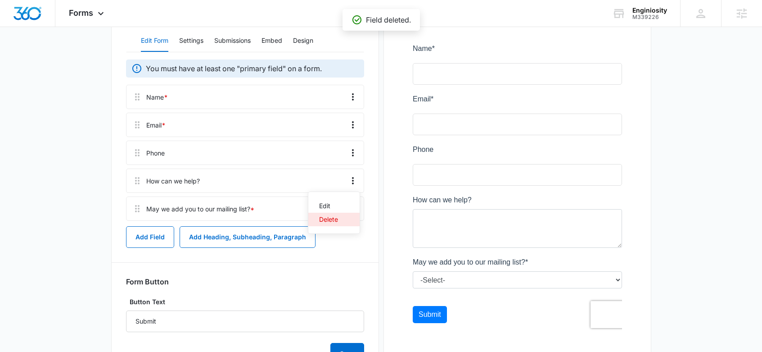
click at [333, 216] on div "Delete" at bounding box center [328, 219] width 19 height 6
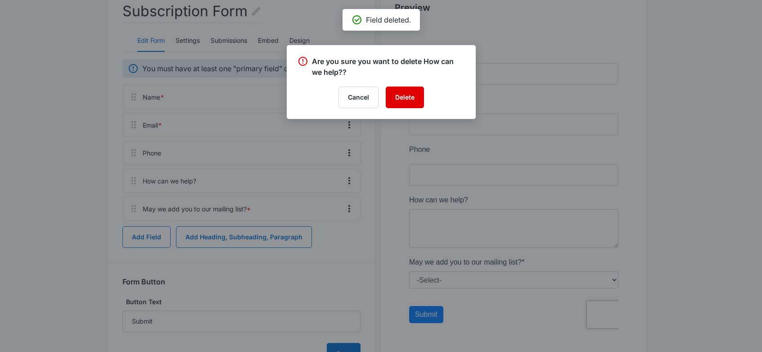
click at [396, 94] on button "Delete" at bounding box center [405, 97] width 38 height 22
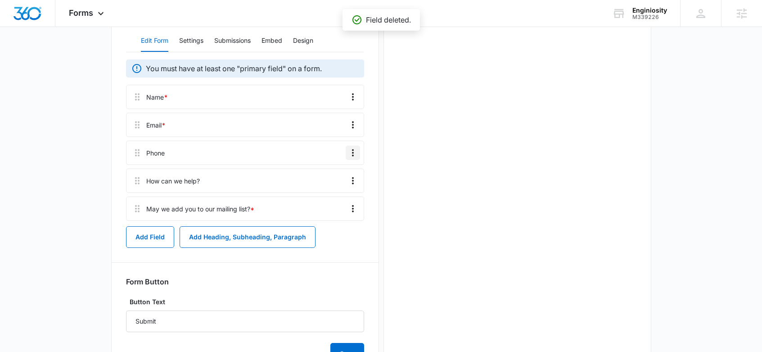
click at [352, 147] on icon "Overflow Menu" at bounding box center [353, 152] width 11 height 11
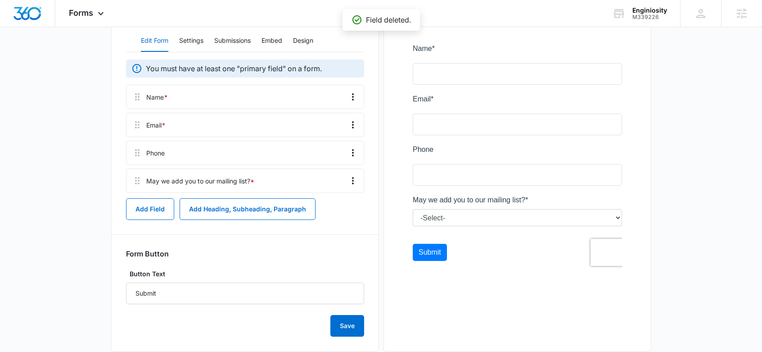
click at [405, 187] on div at bounding box center [517, 155] width 238 height 265
click at [357, 148] on icon "Overflow Menu" at bounding box center [353, 152] width 11 height 11
click at [339, 193] on button "Delete" at bounding box center [333, 192] width 51 height 14
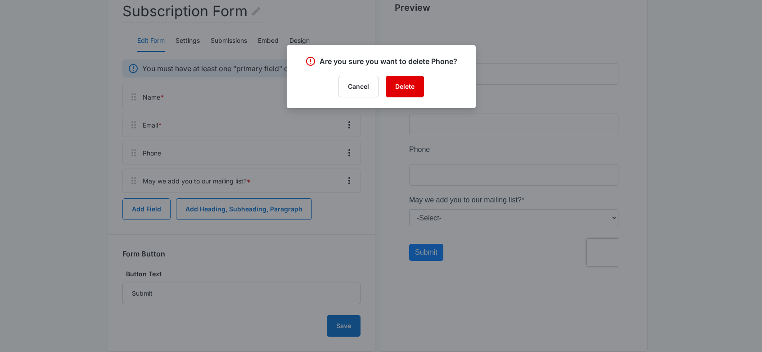
click at [418, 79] on button "Delete" at bounding box center [405, 87] width 38 height 22
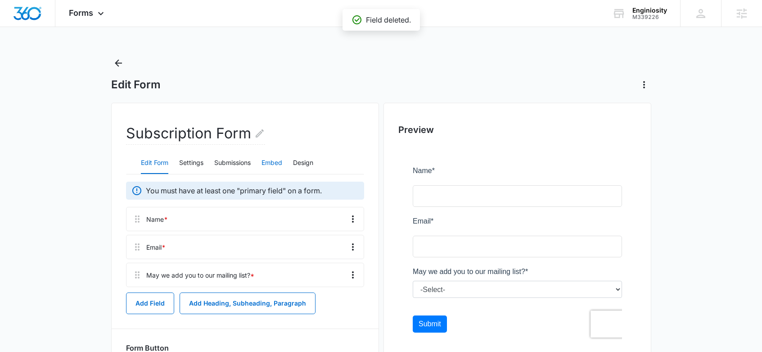
click at [273, 162] on button "Embed" at bounding box center [272, 163] width 21 height 22
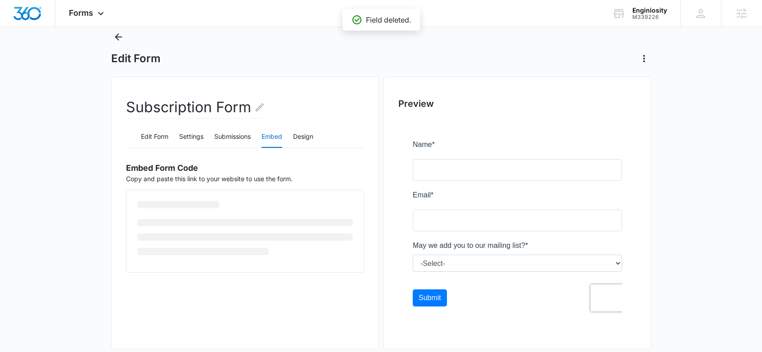
scroll to position [34, 0]
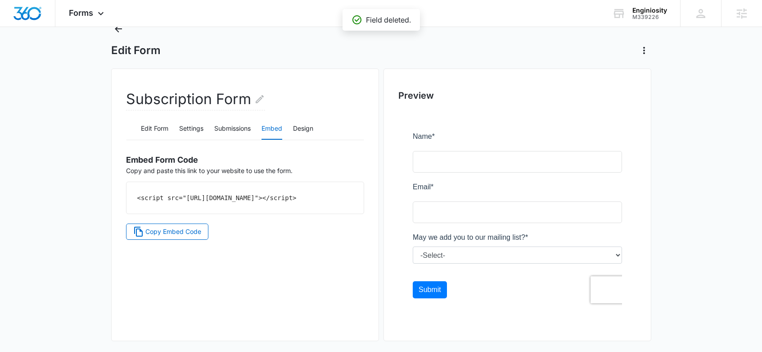
drag, startPoint x: 294, startPoint y: 213, endPoint x: 231, endPoint y: 194, distance: 65.5
click at [111, 199] on div "Subscription Form Edit Form Settings Submissions Embed Design Embed Form Code C…" at bounding box center [245, 204] width 268 height 272
click at [297, 194] on code "<script src="[URL][DOMAIN_NAME]"></script>" at bounding box center [216, 197] width 159 height 7
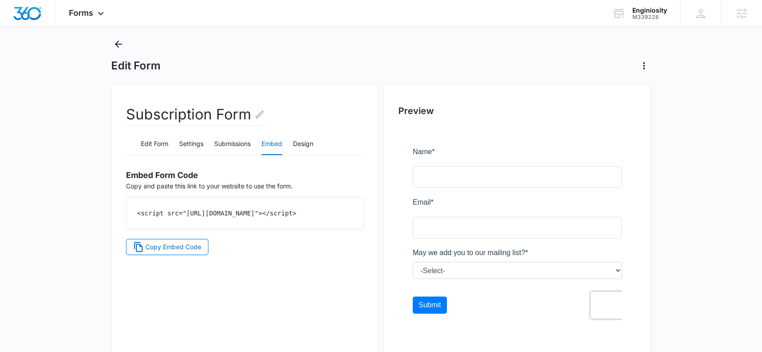
scroll to position [0, 0]
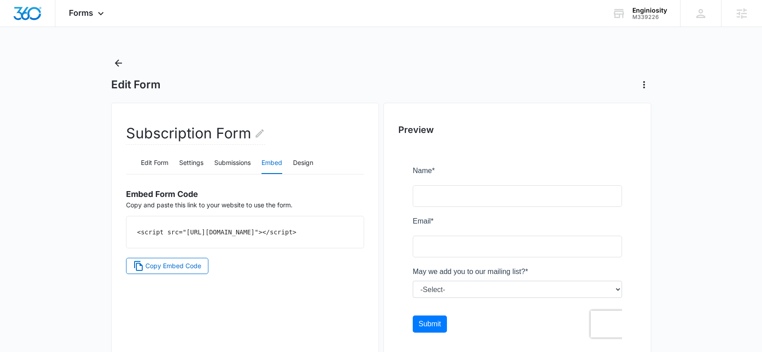
click at [128, 61] on div "Edit Form" at bounding box center [381, 74] width 540 height 36
click at [119, 63] on icon "Back" at bounding box center [118, 62] width 7 height 7
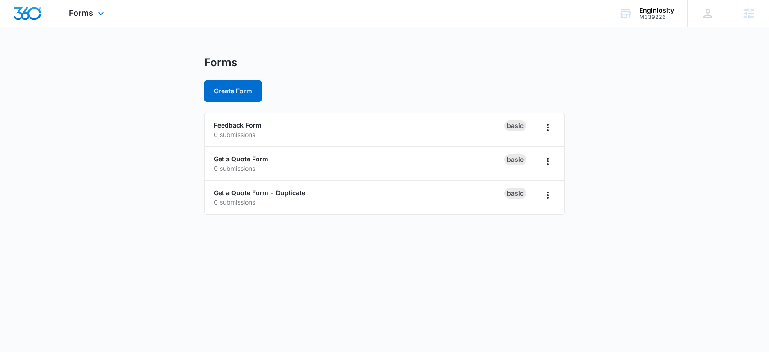
click at [94, 8] on div "Forms Apps Reputation Websites Forms CRM Email Social Shop Content Ads Intellig…" at bounding box center [87, 13] width 64 height 27
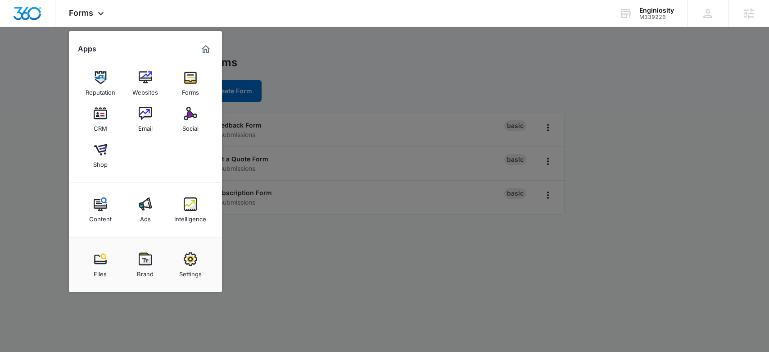
click at [325, 56] on div at bounding box center [384, 176] width 769 height 352
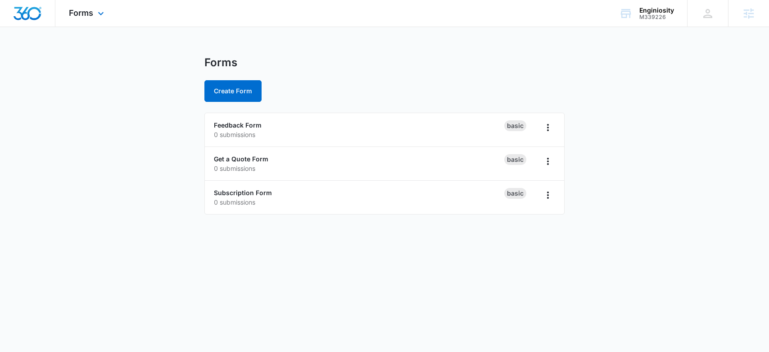
click at [91, 5] on div "Forms Apps Reputation Websites Forms CRM Email Social Shop Content Ads Intellig…" at bounding box center [87, 13] width 64 height 27
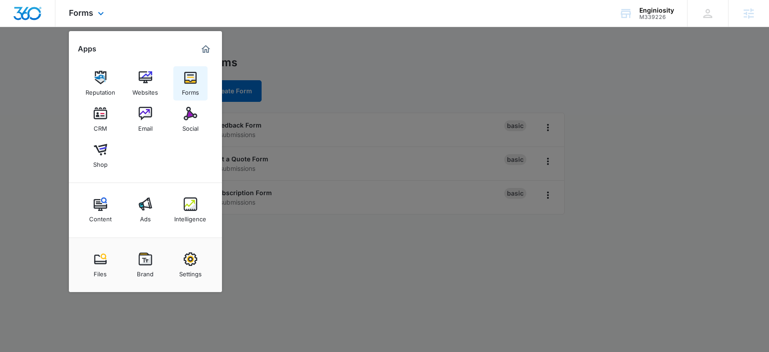
click at [192, 87] on div "Forms" at bounding box center [190, 90] width 17 height 12
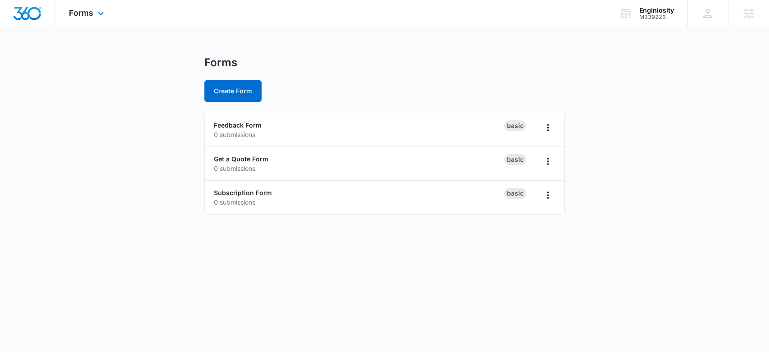
click at [82, 23] on div "Forms Apps Reputation Websites Forms CRM Email Social Shop Content Ads Intellig…" at bounding box center [87, 13] width 64 height 27
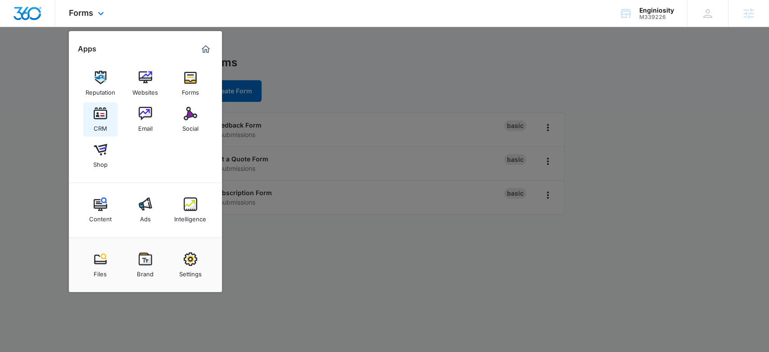
click at [102, 113] on img at bounding box center [101, 114] width 14 height 14
